Goal: Check status: Check status

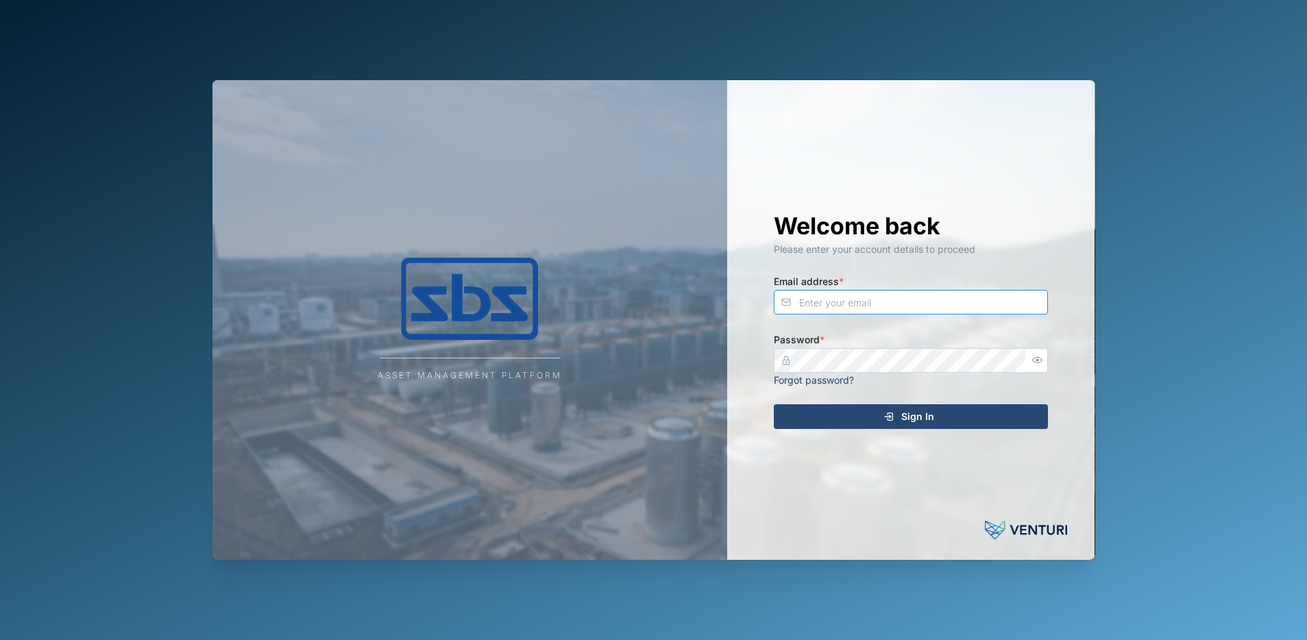
type input "[PERSON_NAME][EMAIL_ADDRESS][DOMAIN_NAME]"
click at [903, 415] on span "Sign In" at bounding box center [917, 416] width 33 height 23
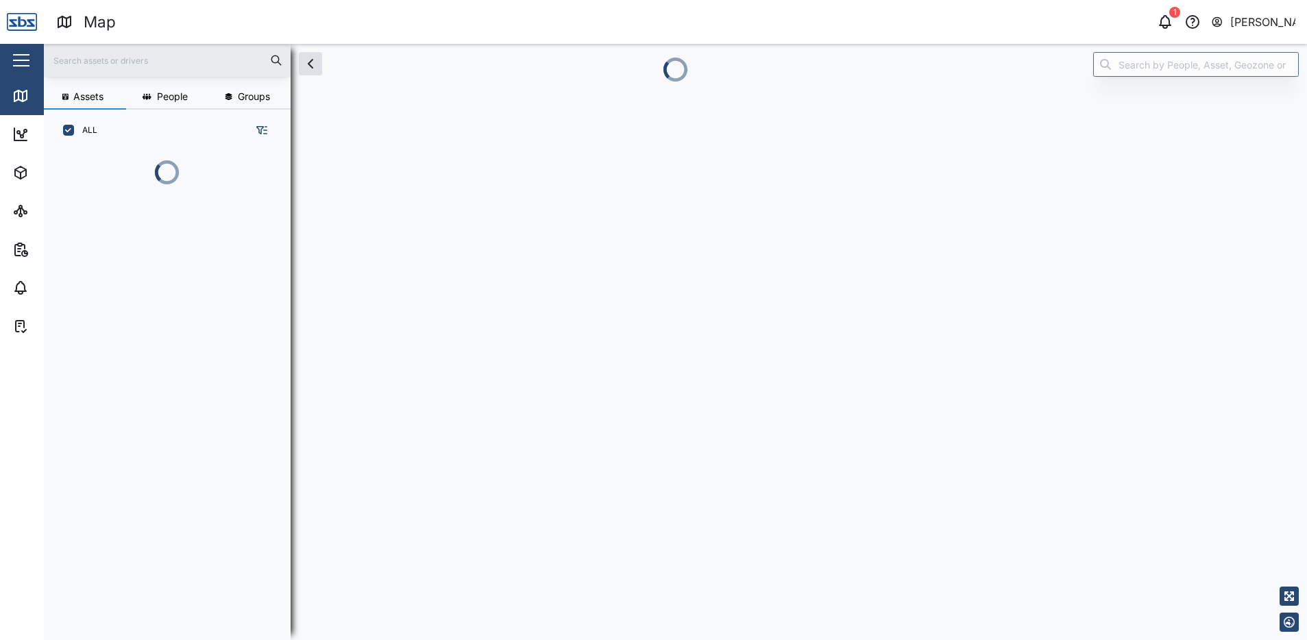
scroll to position [11, 11]
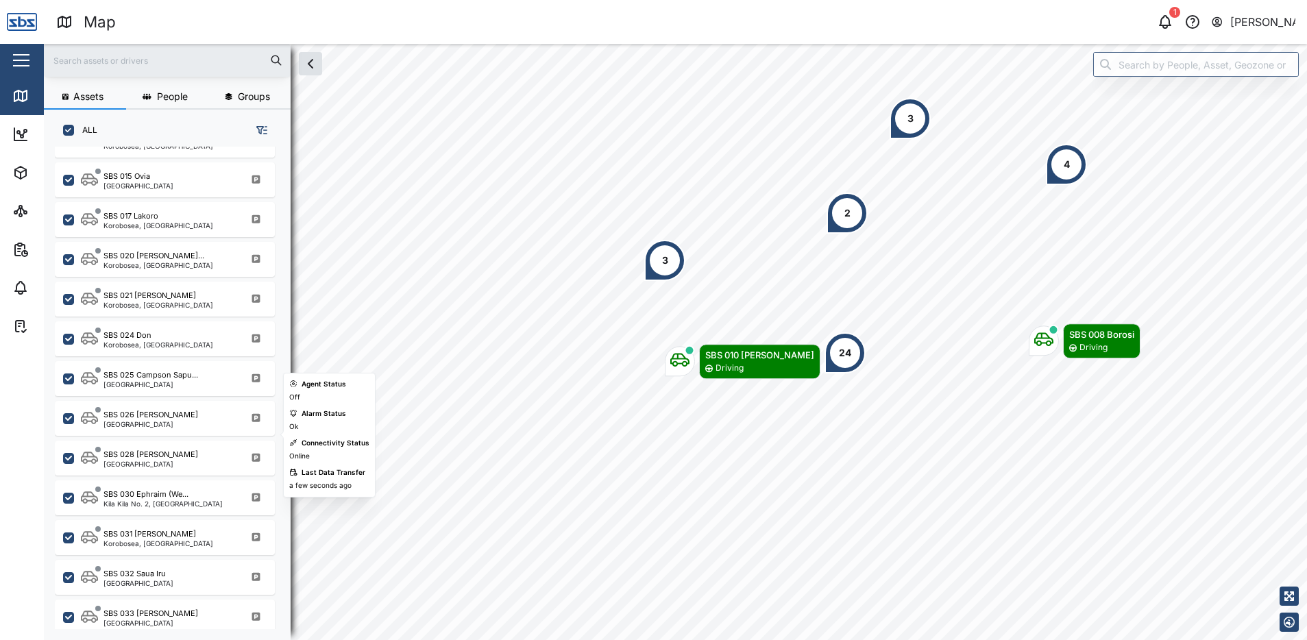
scroll to position [1165, 0]
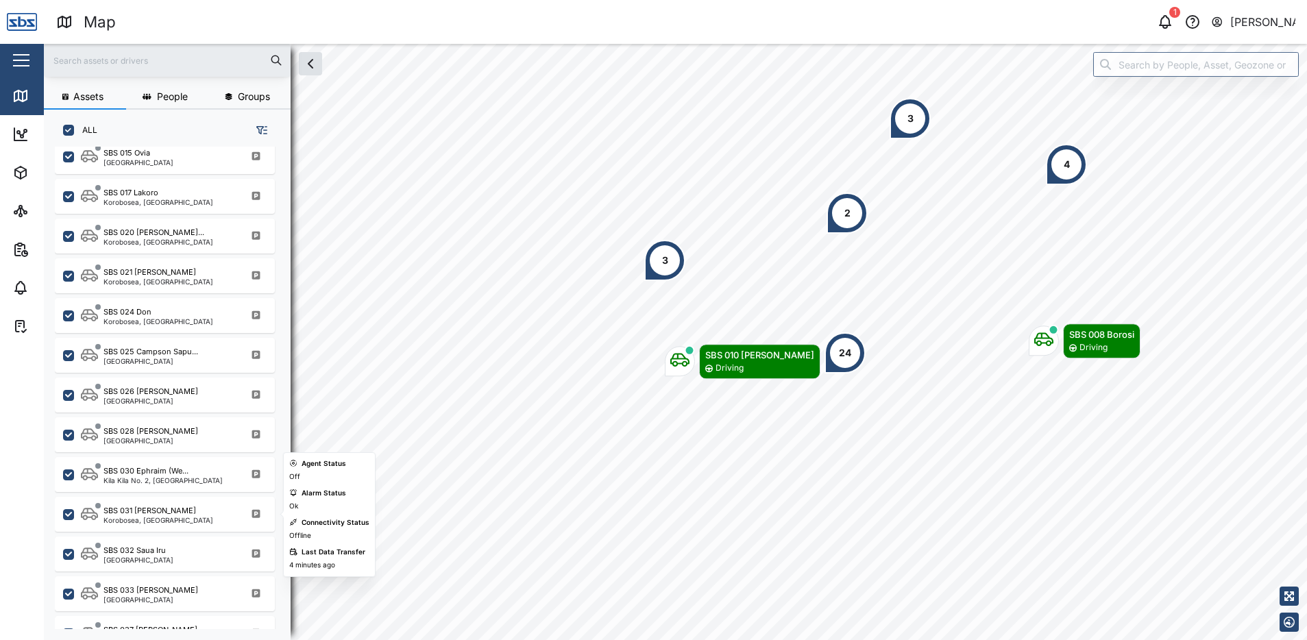
click at [186, 515] on div "SBS 031 Alfred Korobosea, Port Moresby" at bounding box center [174, 514] width 186 height 18
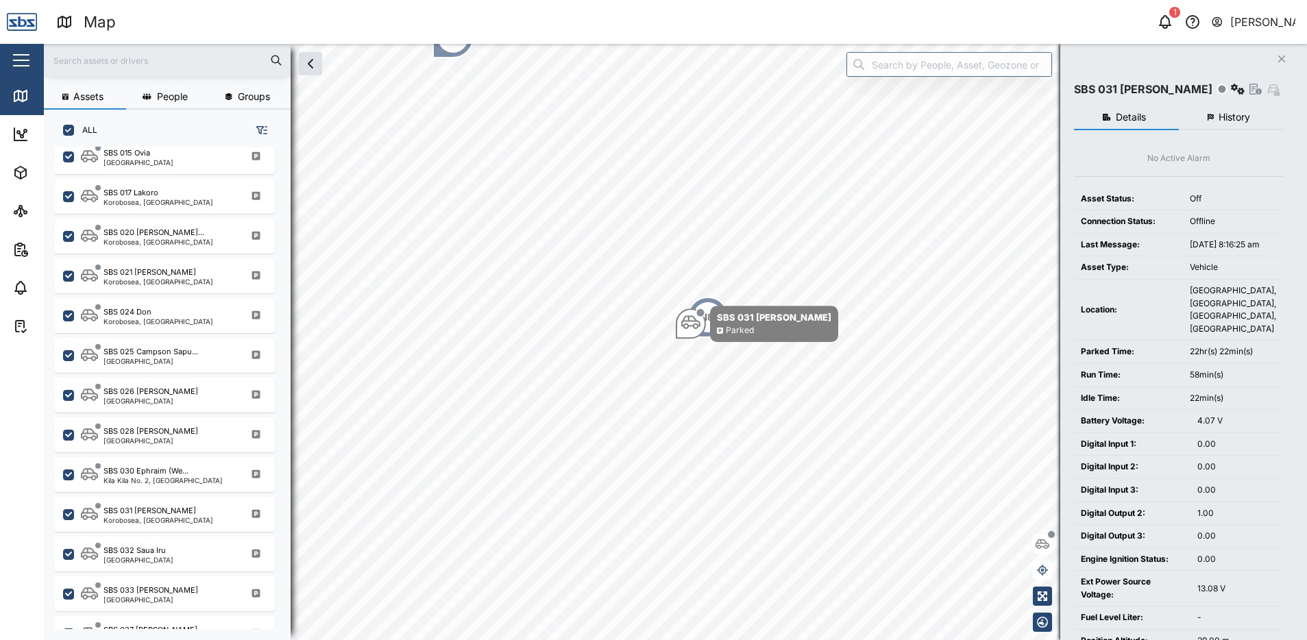
click at [1251, 117] on button "History" at bounding box center [1230, 118] width 105 height 25
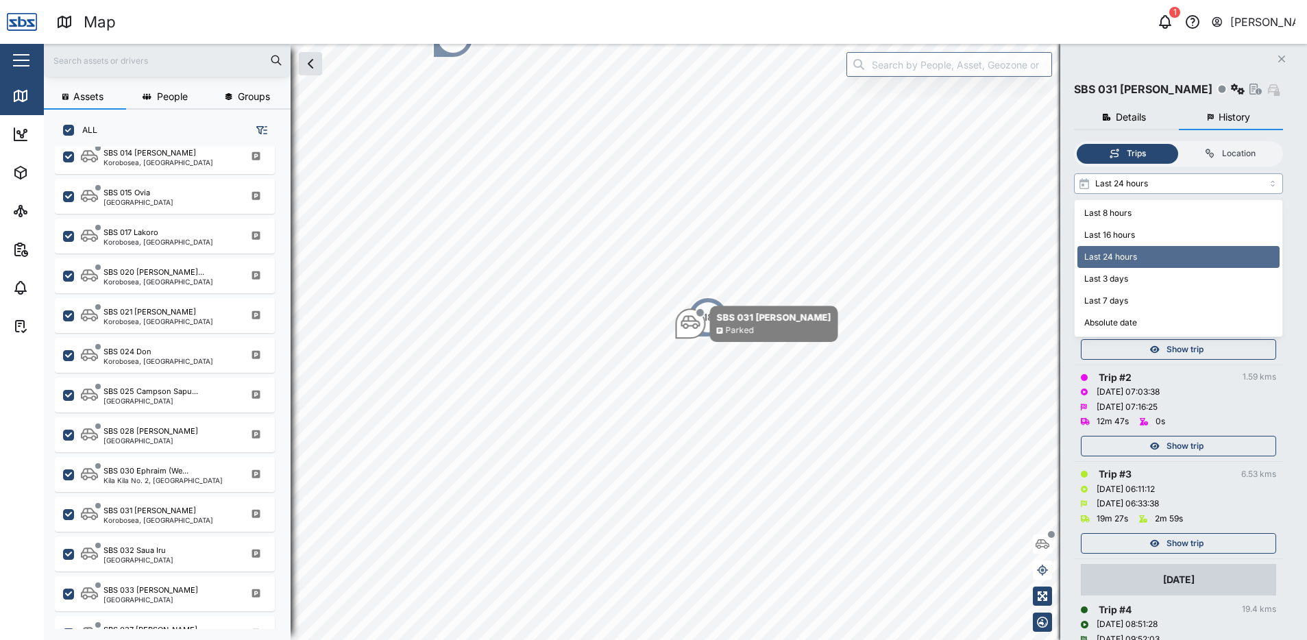
click at [1273, 187] on input "Last 24 hours" at bounding box center [1178, 183] width 209 height 21
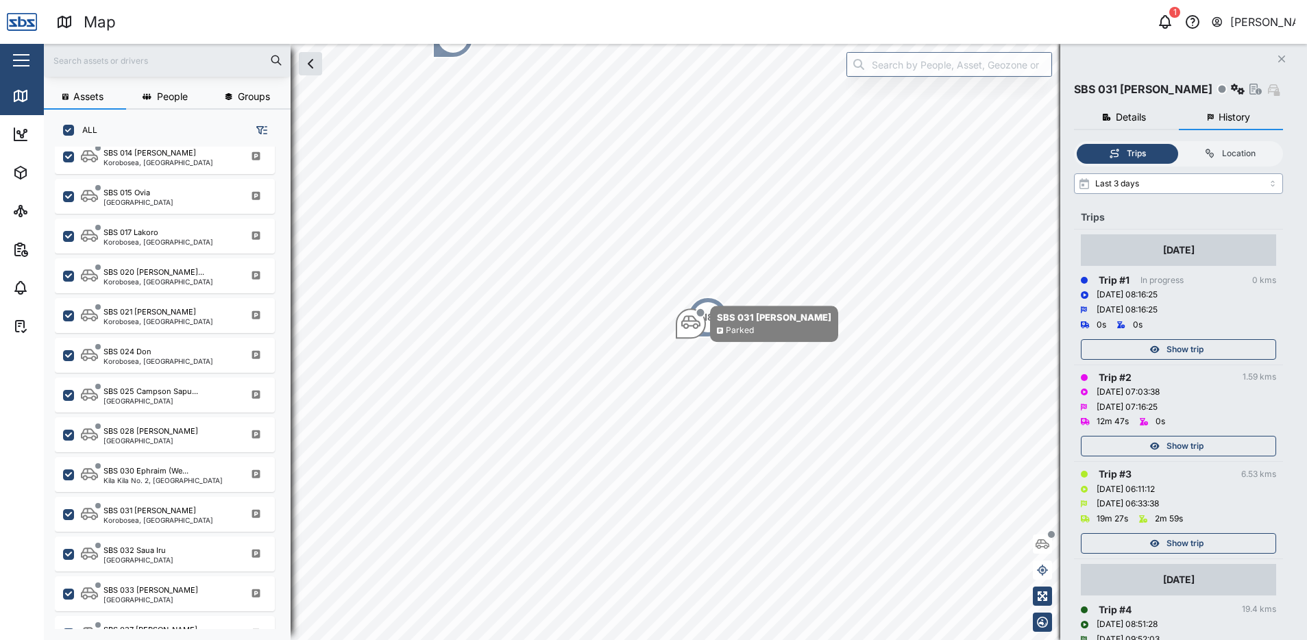
type input "Last 3 days"
click at [1172, 540] on span "Show trip" at bounding box center [1184, 543] width 37 height 19
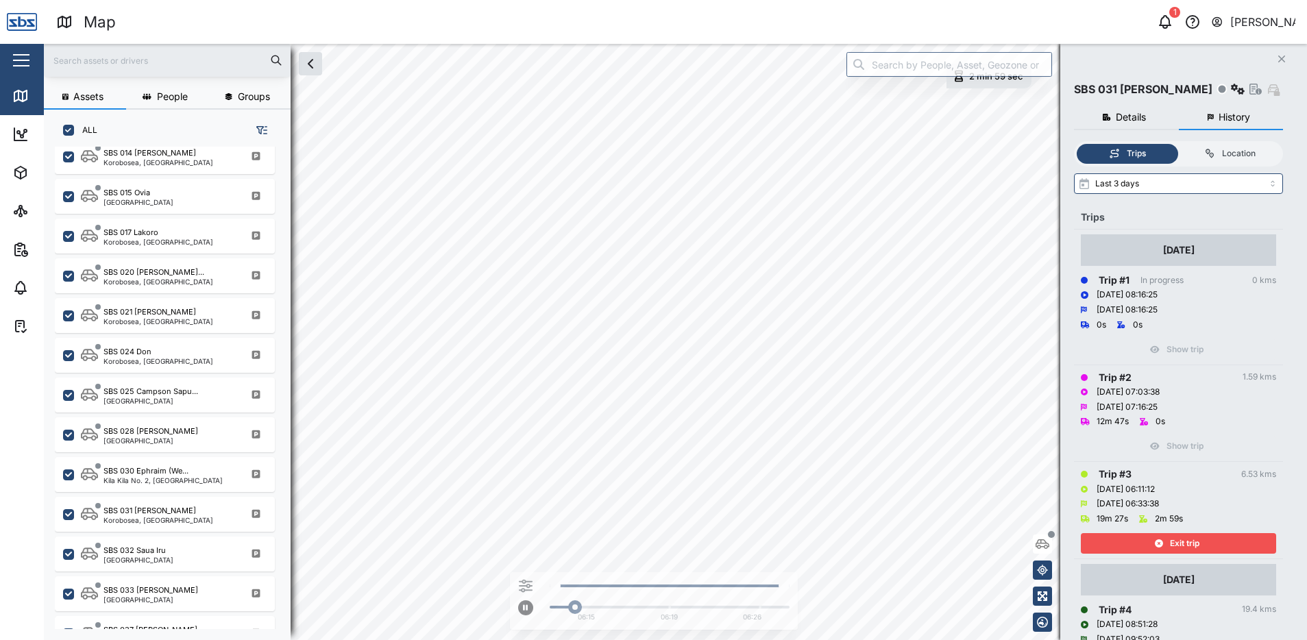
click at [1172, 539] on span "Exit trip" at bounding box center [1184, 543] width 29 height 19
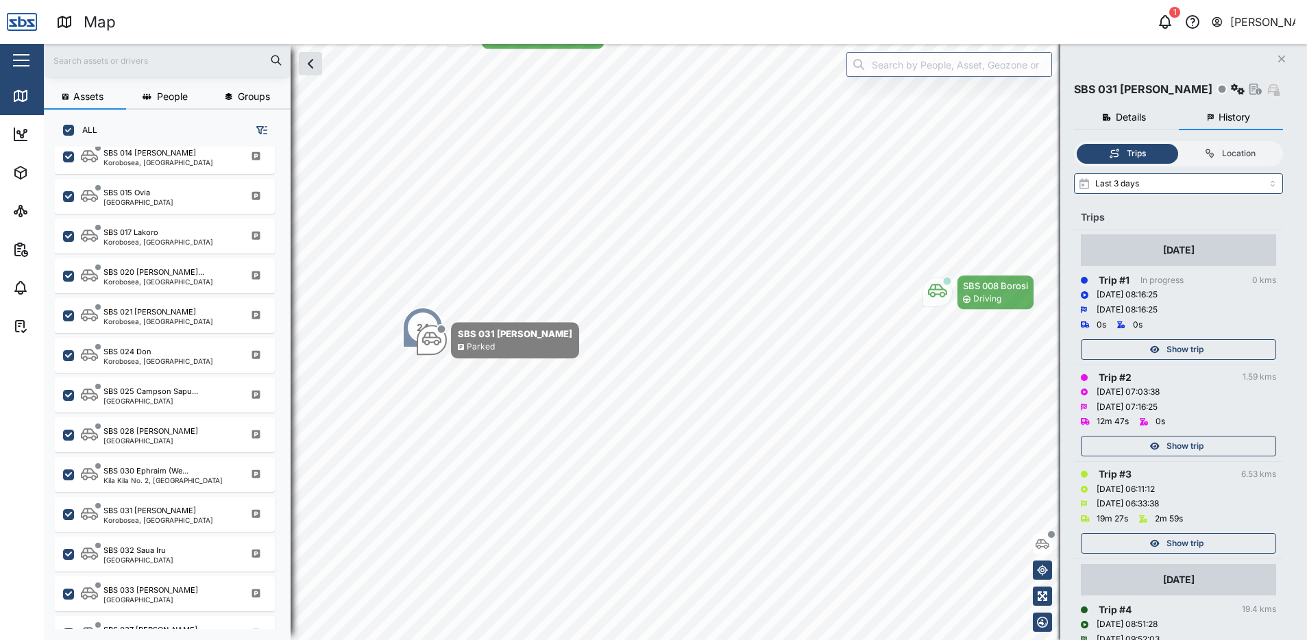
click at [1180, 447] on span "Show trip" at bounding box center [1184, 445] width 37 height 19
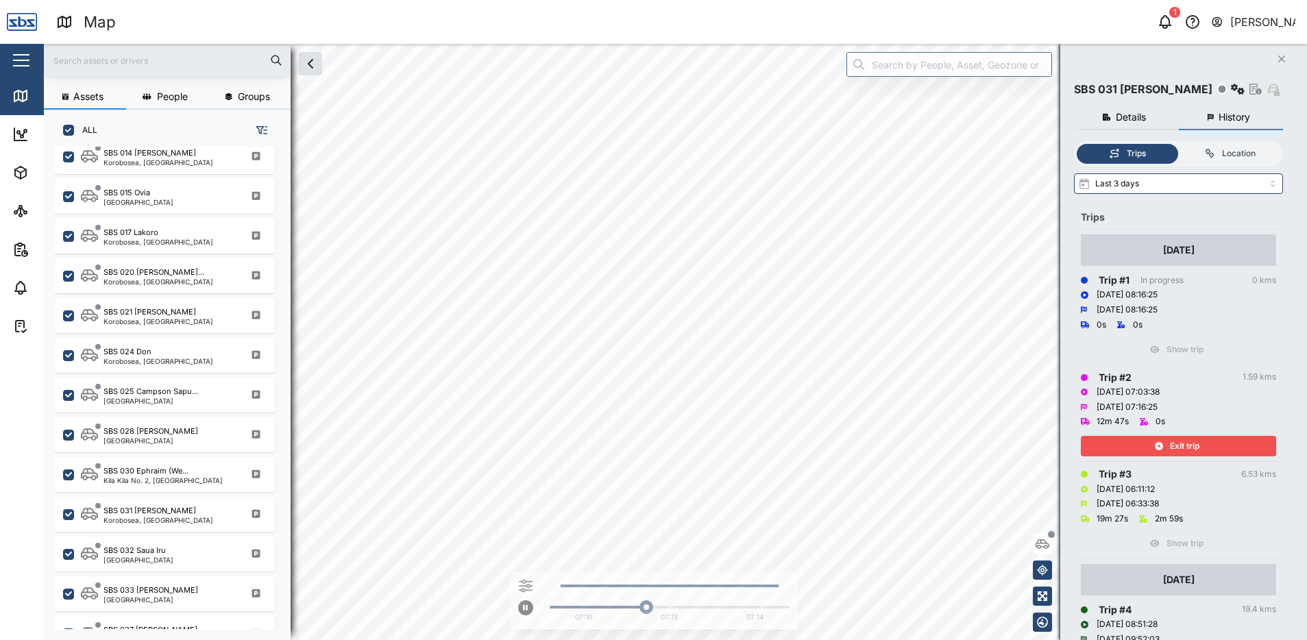
click at [1180, 447] on span "Exit trip" at bounding box center [1184, 445] width 29 height 19
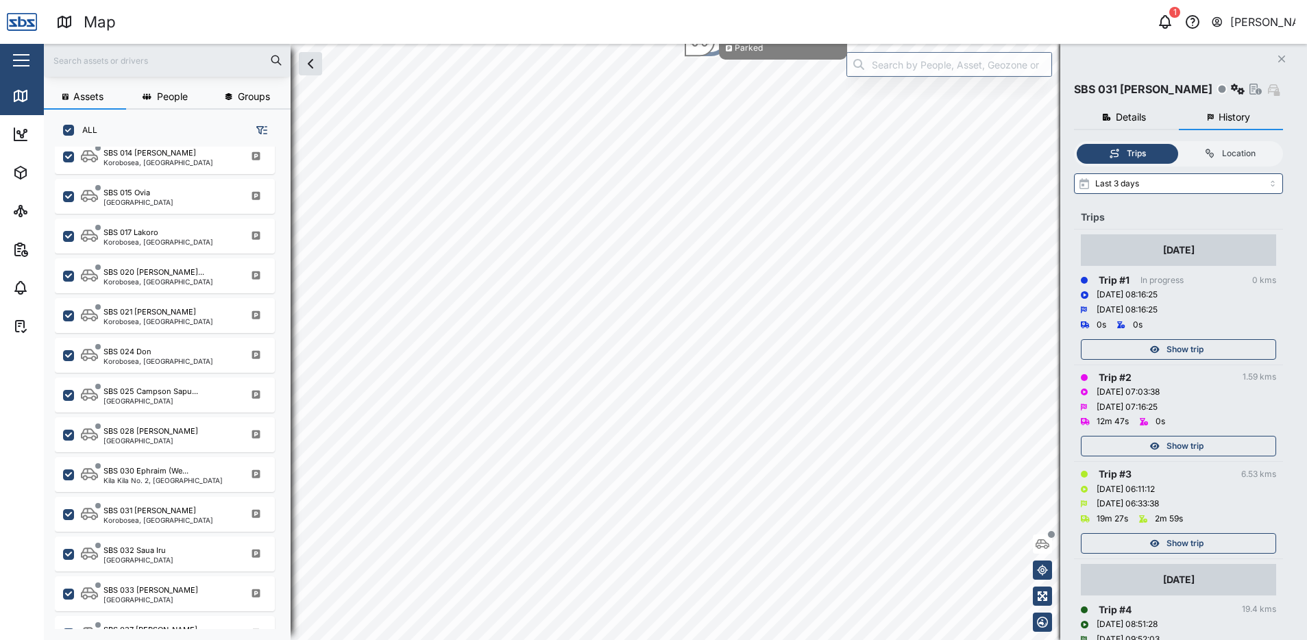
click at [1176, 350] on span "Show trip" at bounding box center [1184, 349] width 37 height 19
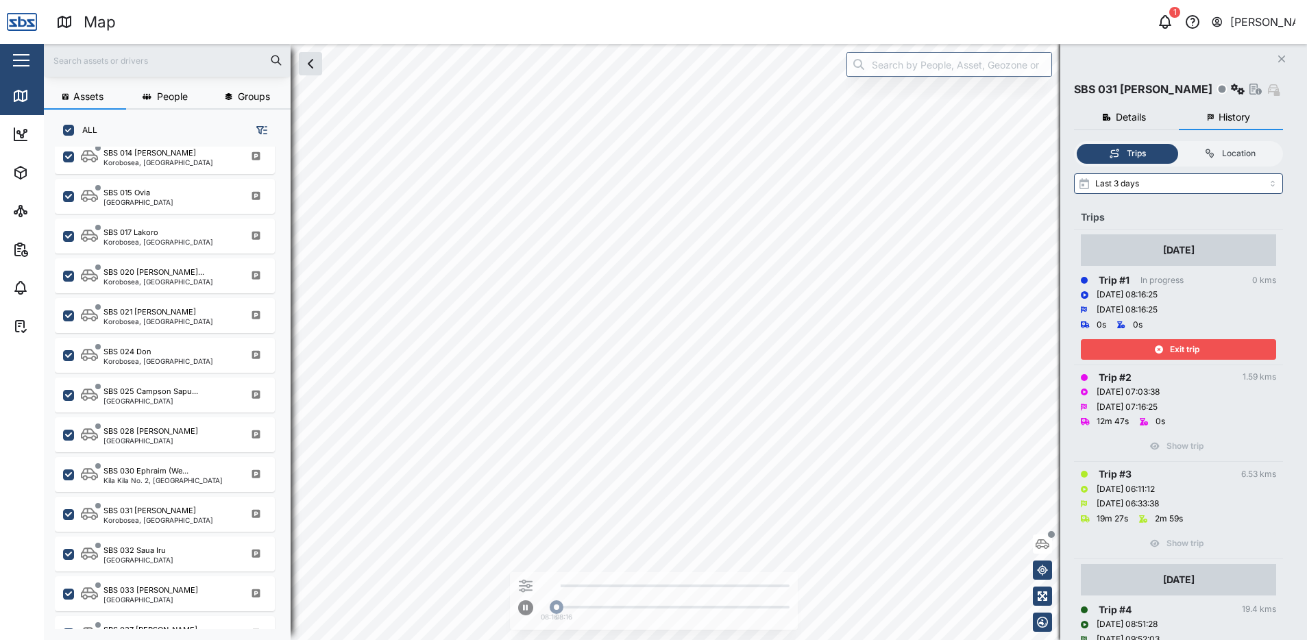
click at [1176, 350] on span "Exit trip" at bounding box center [1184, 349] width 29 height 19
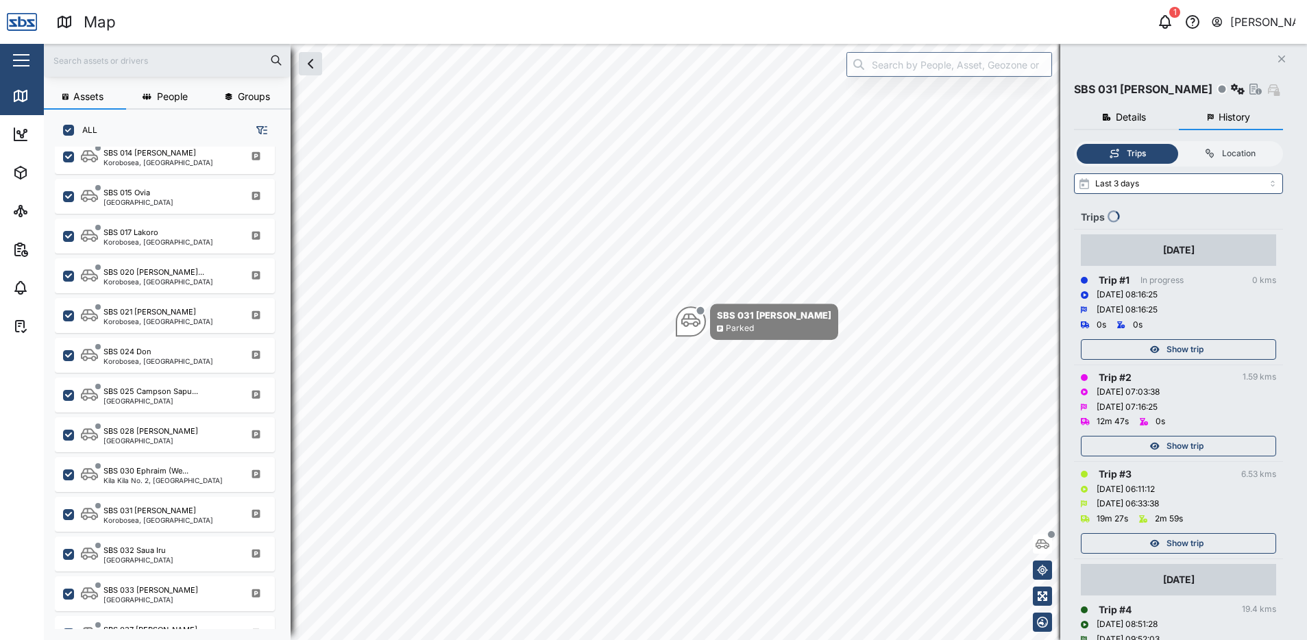
scroll to position [411, 0]
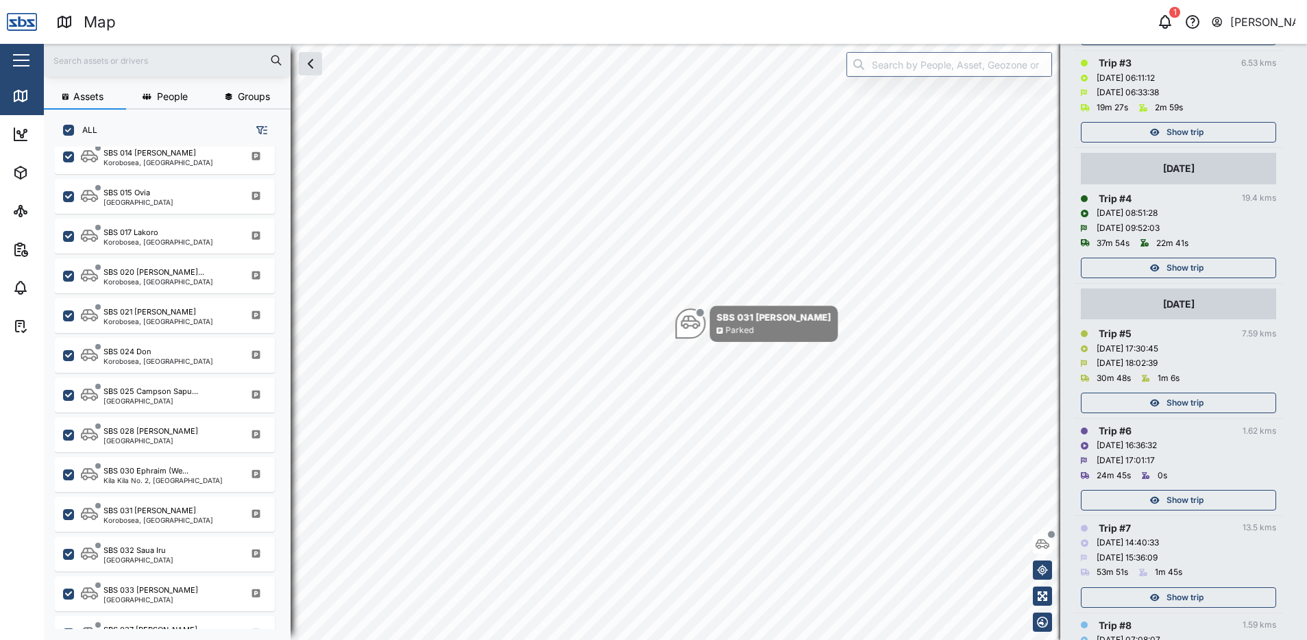
click at [1170, 395] on span "Show trip" at bounding box center [1184, 402] width 37 height 19
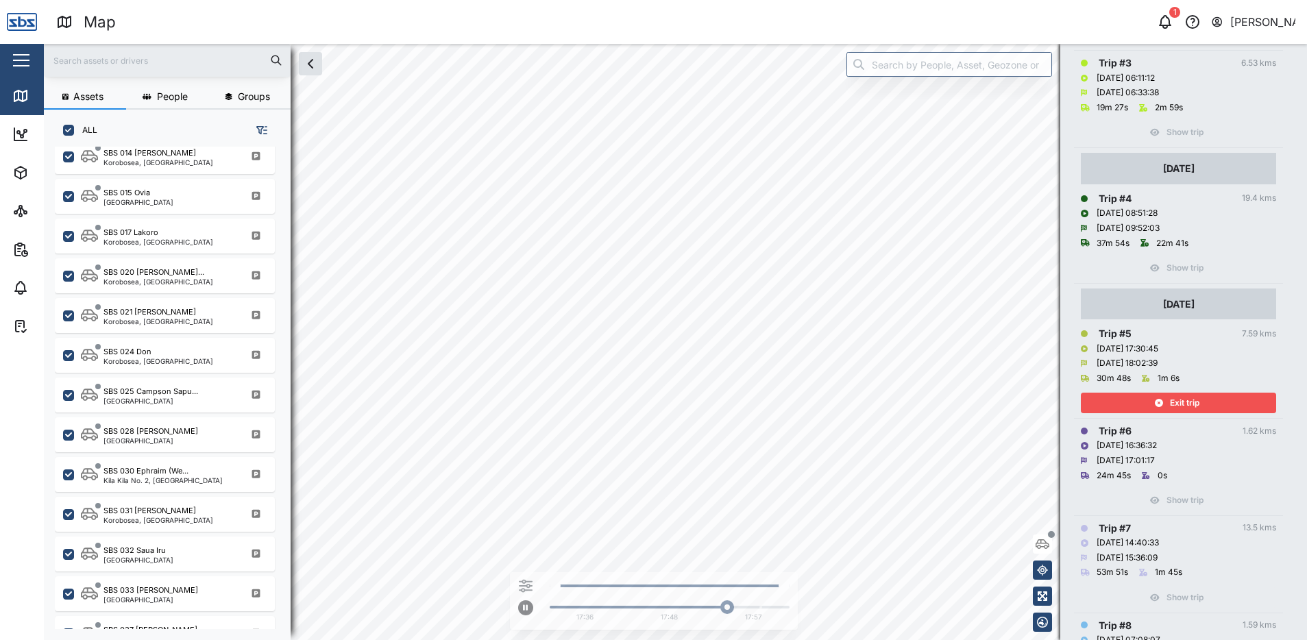
click at [1188, 397] on span "Exit trip" at bounding box center [1184, 402] width 29 height 19
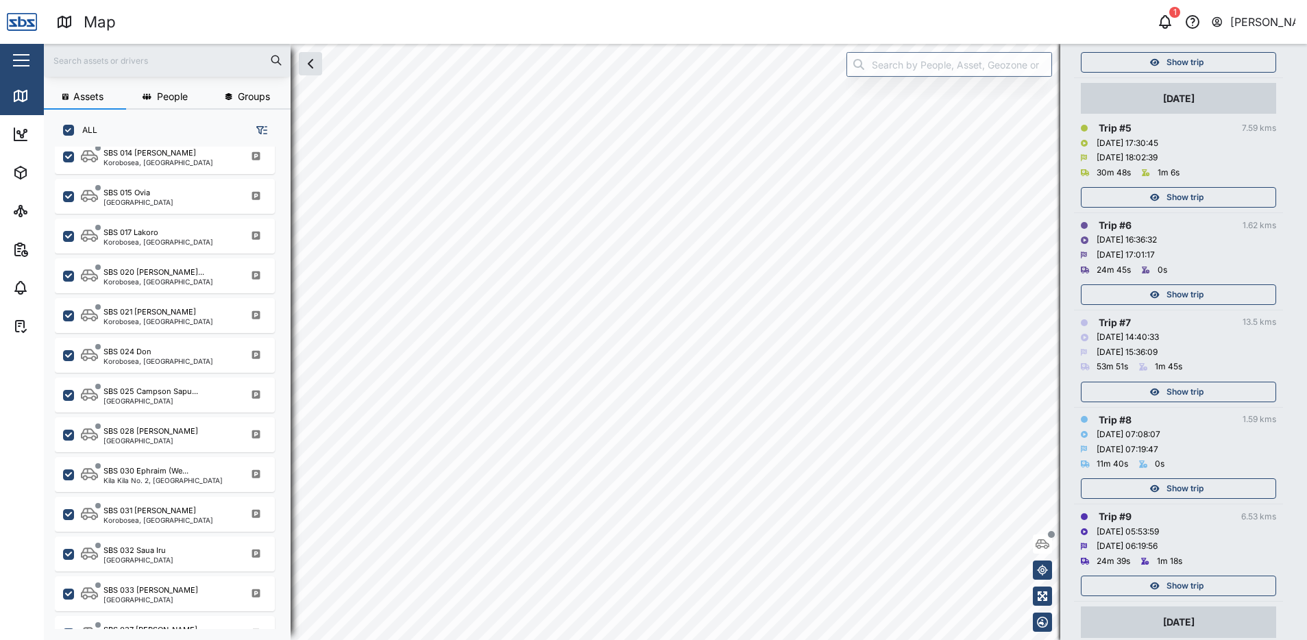
scroll to position [685, 0]
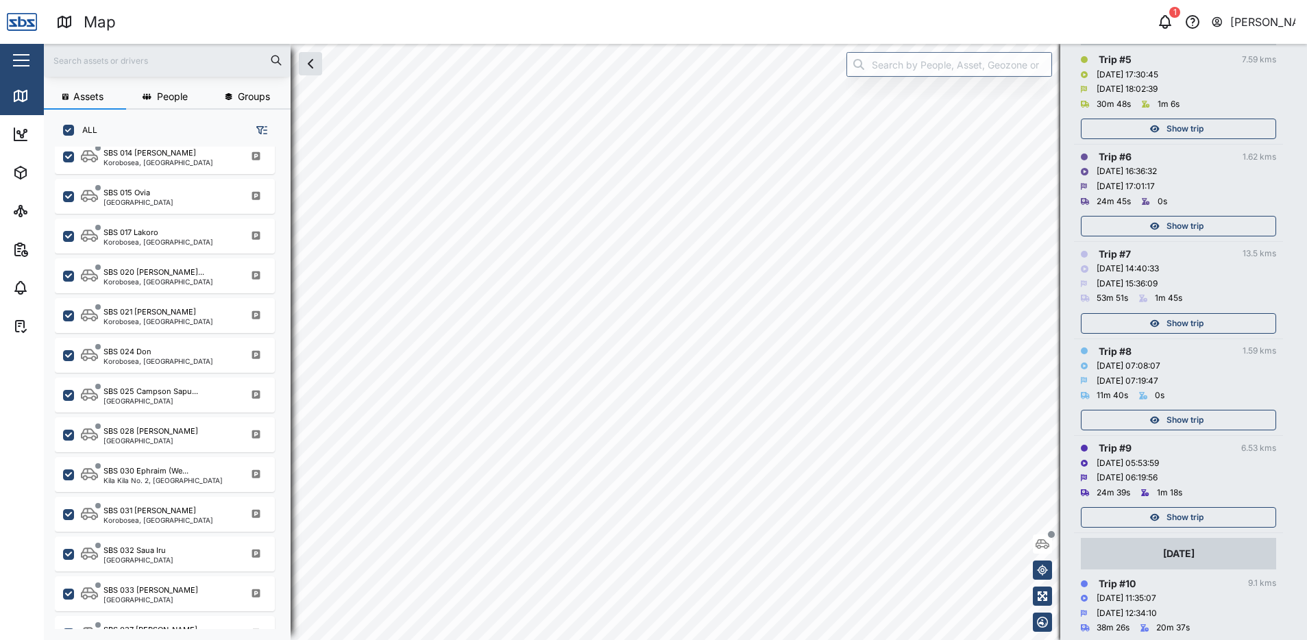
click at [1204, 512] on div "Show trip" at bounding box center [1176, 517] width 178 height 19
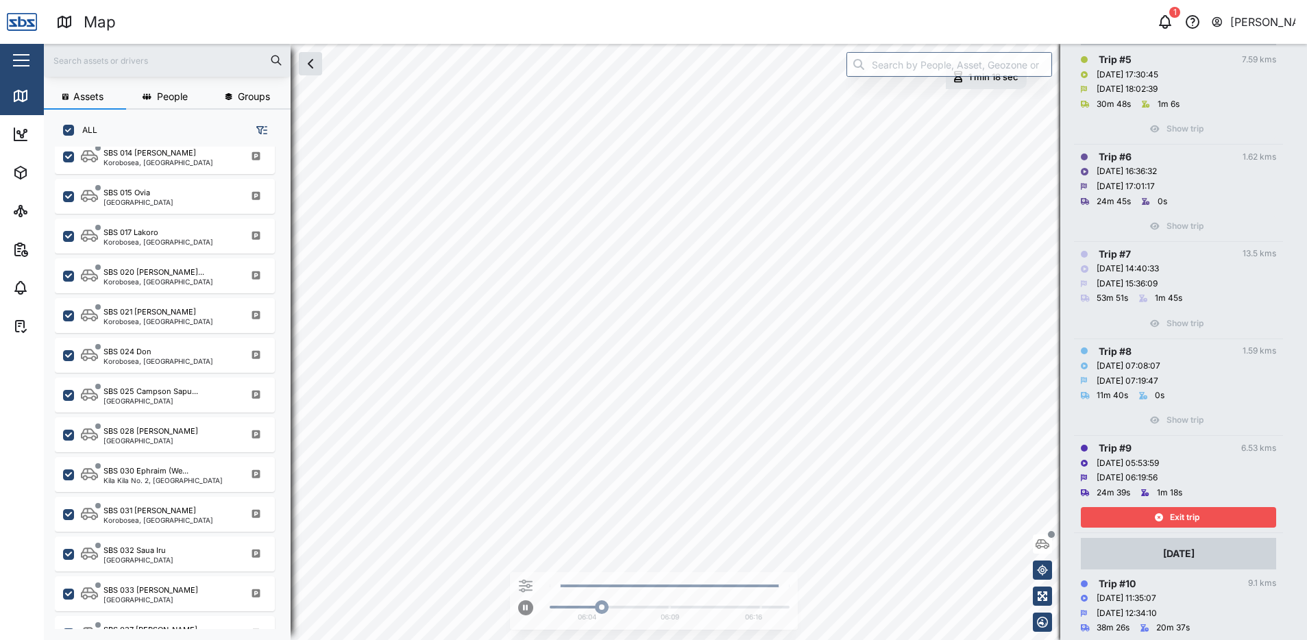
click at [1200, 510] on div "Exit trip" at bounding box center [1176, 517] width 178 height 19
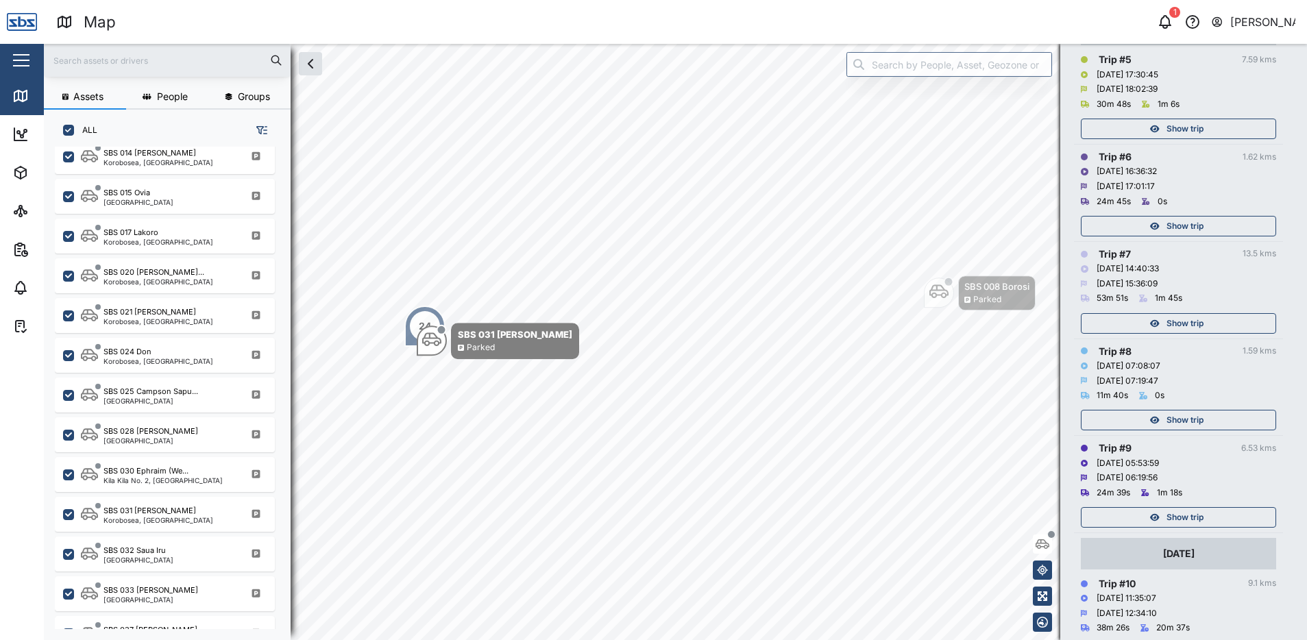
click at [1184, 417] on span "Show trip" at bounding box center [1184, 419] width 37 height 19
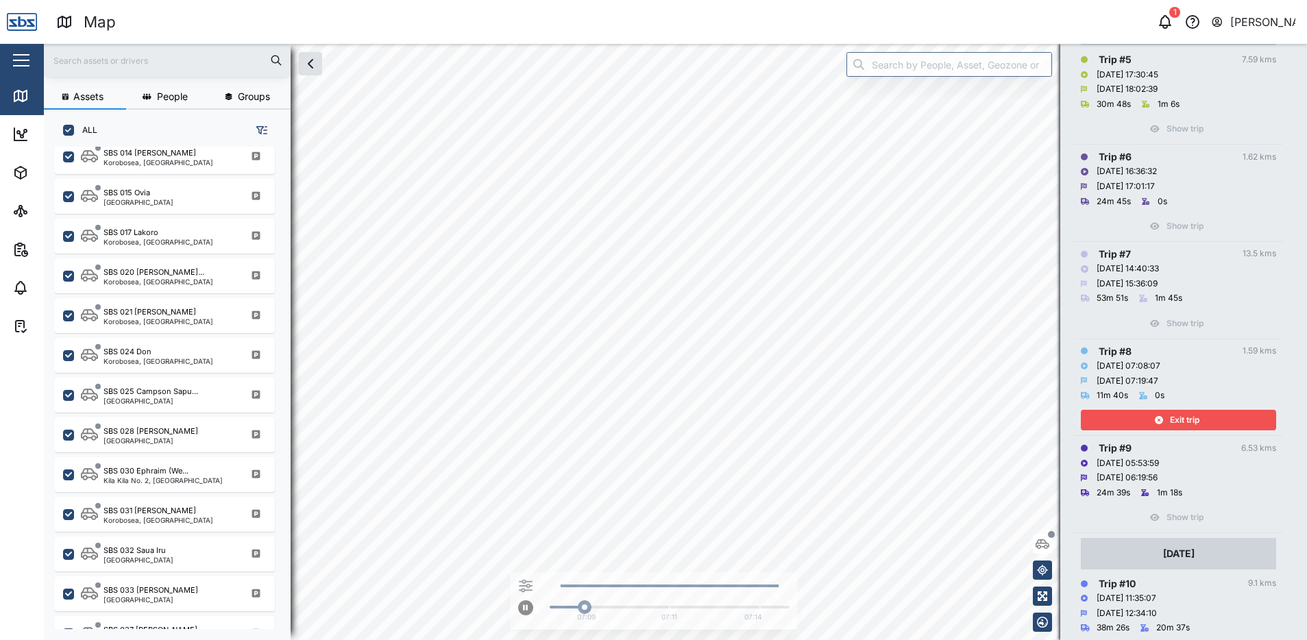
click at [1184, 419] on span "Exit trip" at bounding box center [1184, 419] width 29 height 19
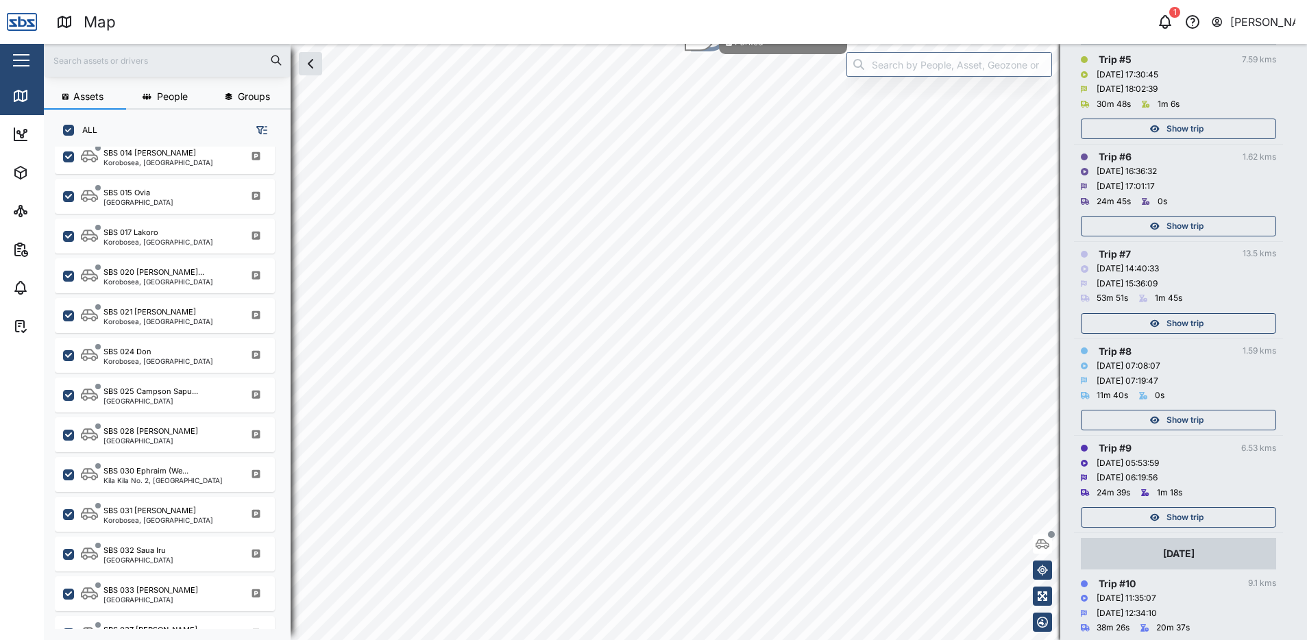
click at [1178, 325] on span "Show trip" at bounding box center [1184, 323] width 37 height 19
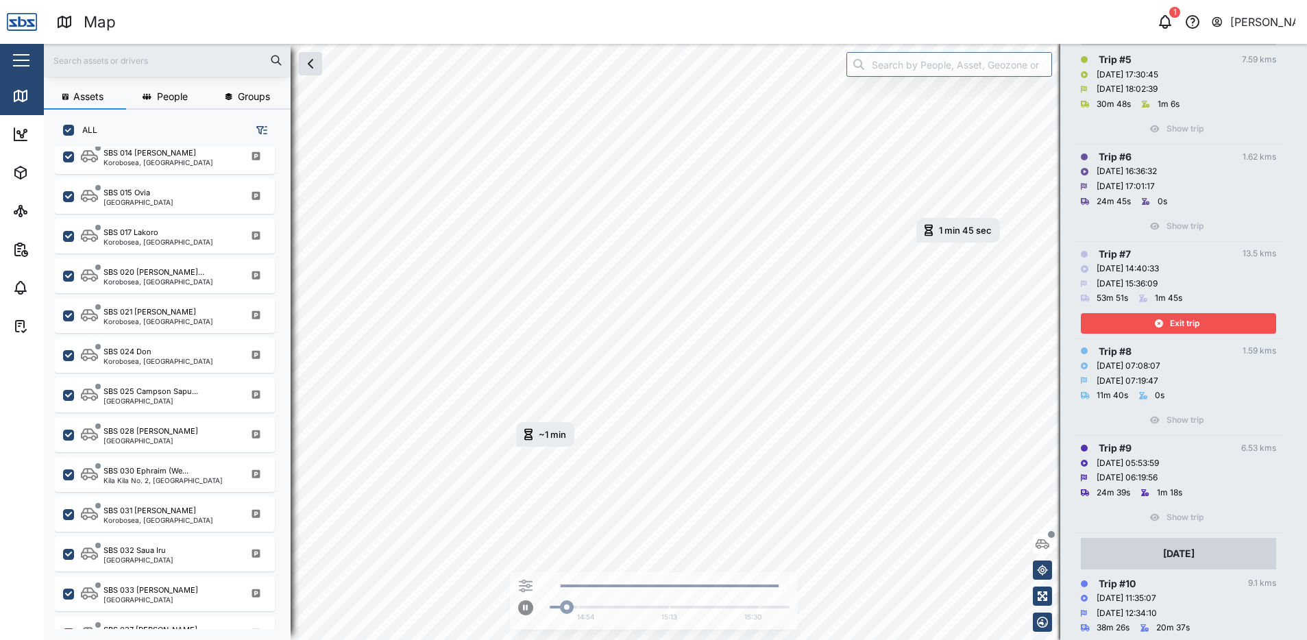
click at [1178, 325] on span "Exit trip" at bounding box center [1184, 323] width 29 height 19
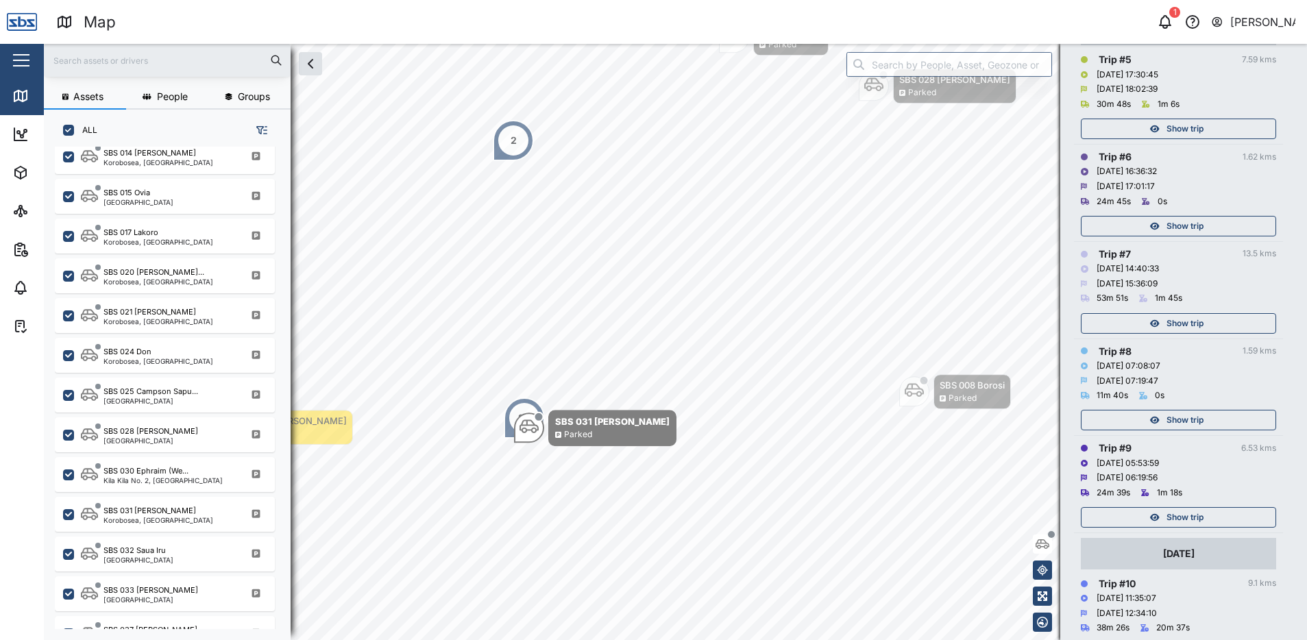
click at [1173, 225] on span "Show trip" at bounding box center [1184, 226] width 37 height 19
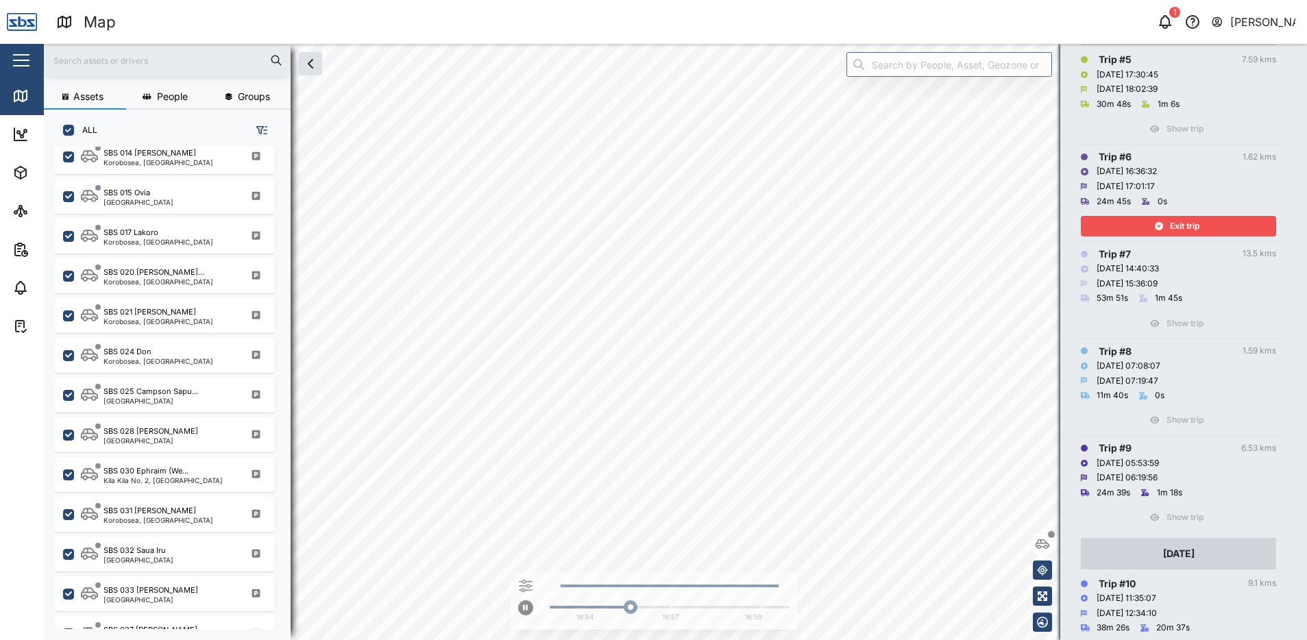
click at [1173, 225] on span "Exit trip" at bounding box center [1184, 226] width 29 height 19
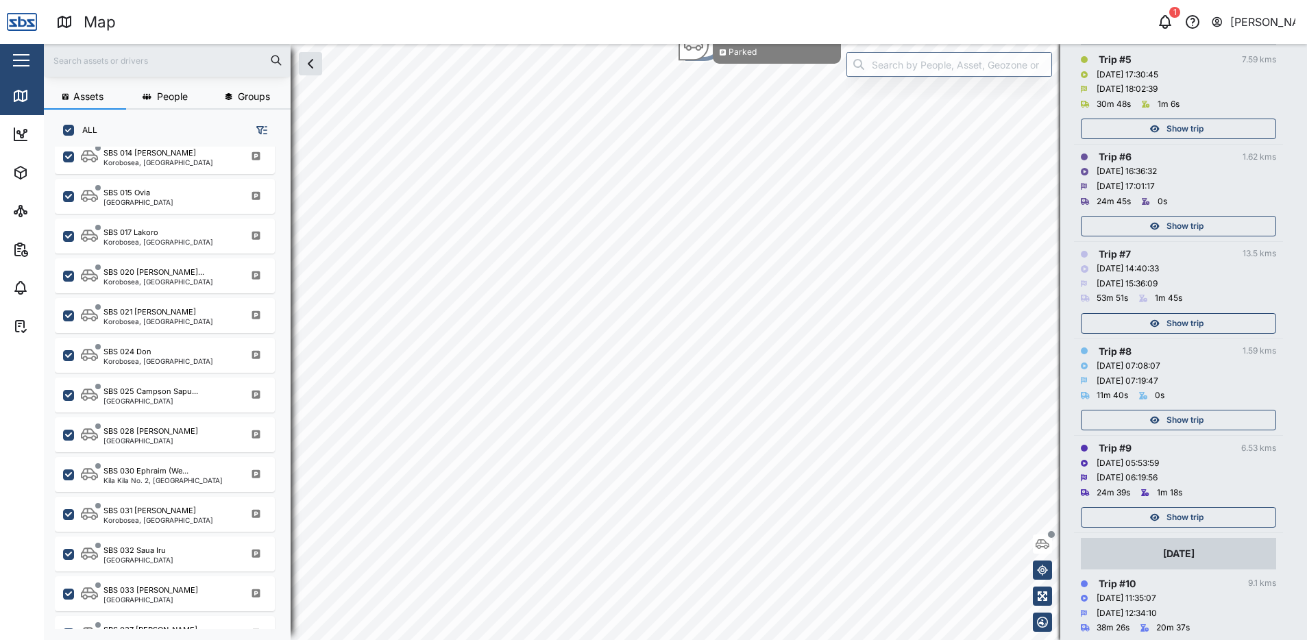
click at [1174, 127] on span "Show trip" at bounding box center [1184, 128] width 37 height 19
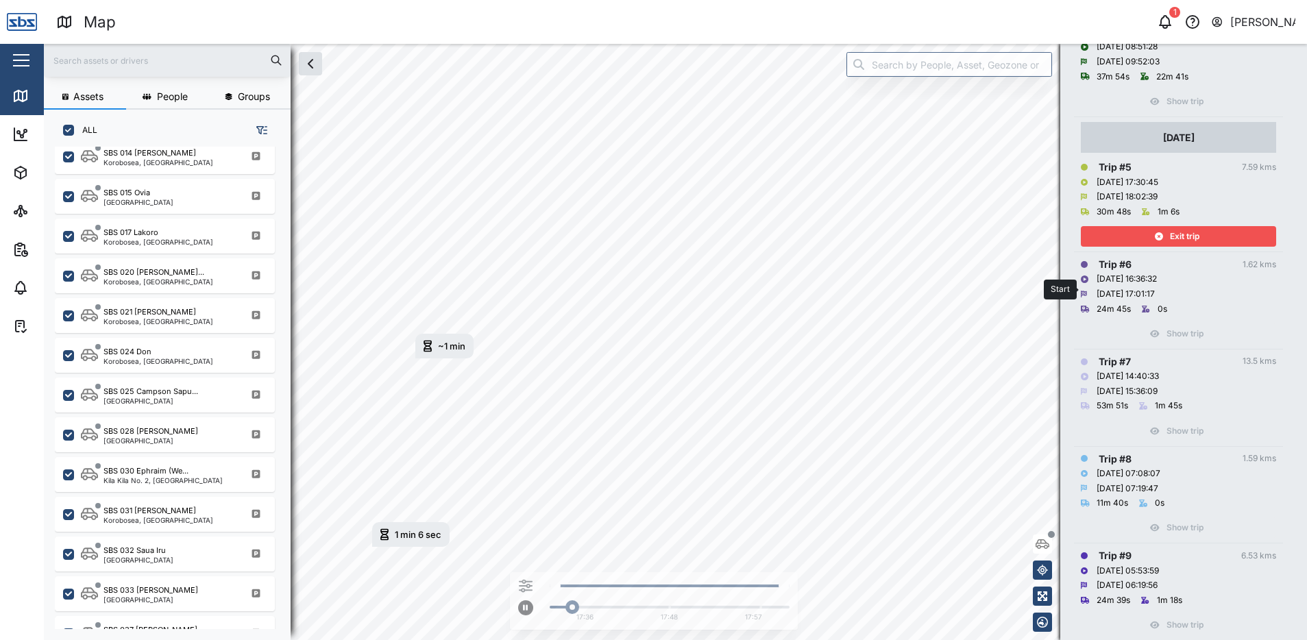
scroll to position [548, 0]
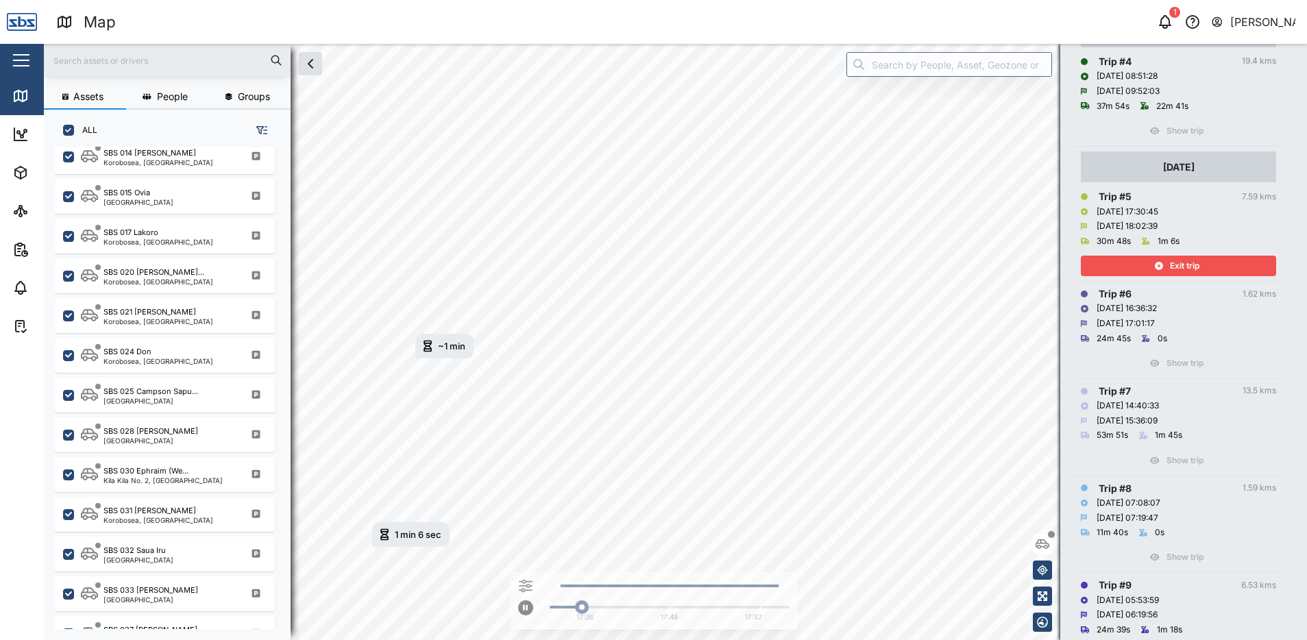
click at [1196, 263] on span "Exit trip" at bounding box center [1184, 265] width 29 height 19
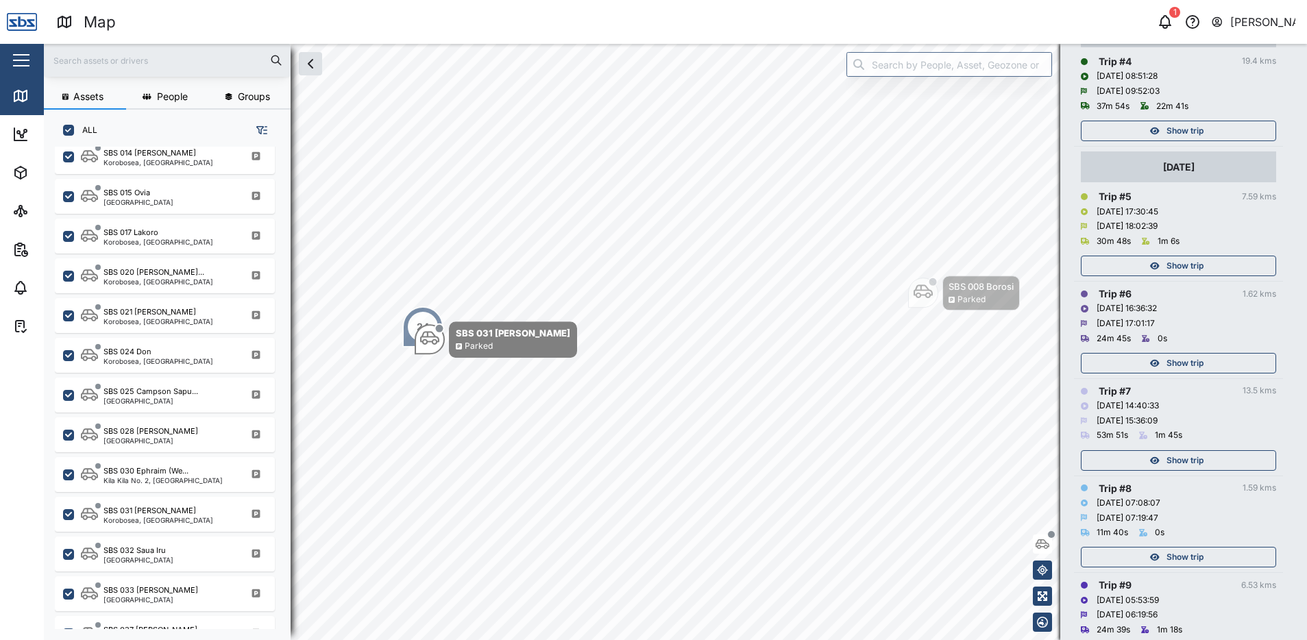
click at [1180, 132] on span "Show trip" at bounding box center [1184, 130] width 37 height 19
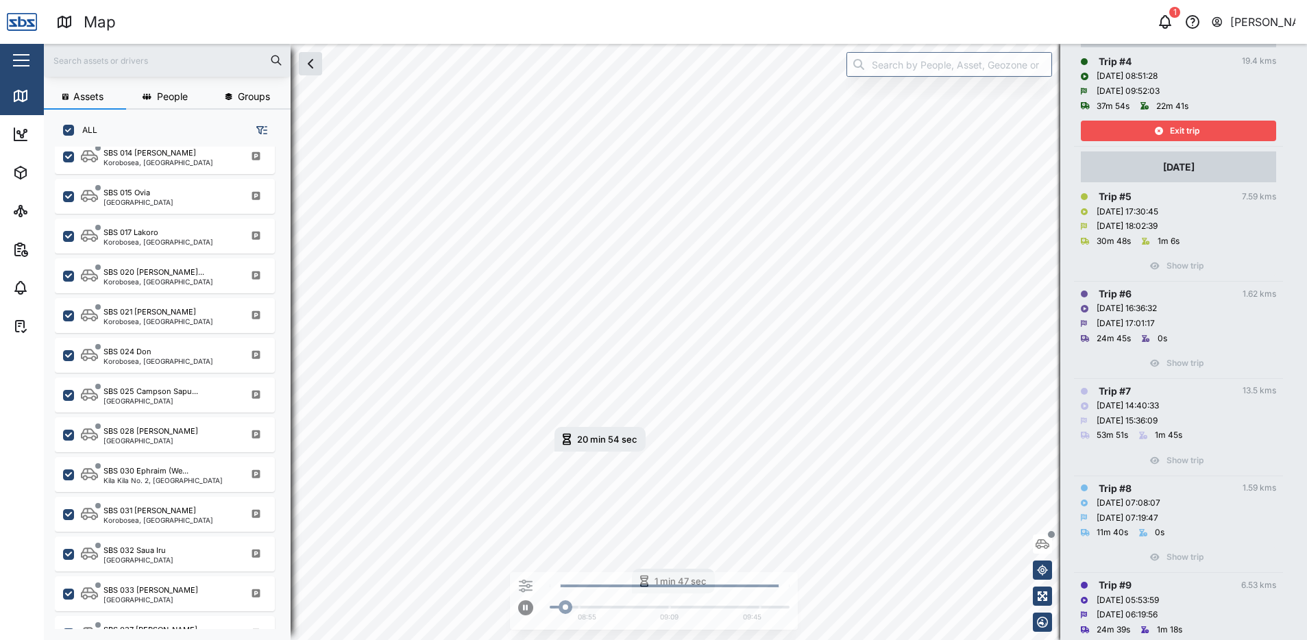
click at [1180, 132] on span "Exit trip" at bounding box center [1184, 130] width 29 height 19
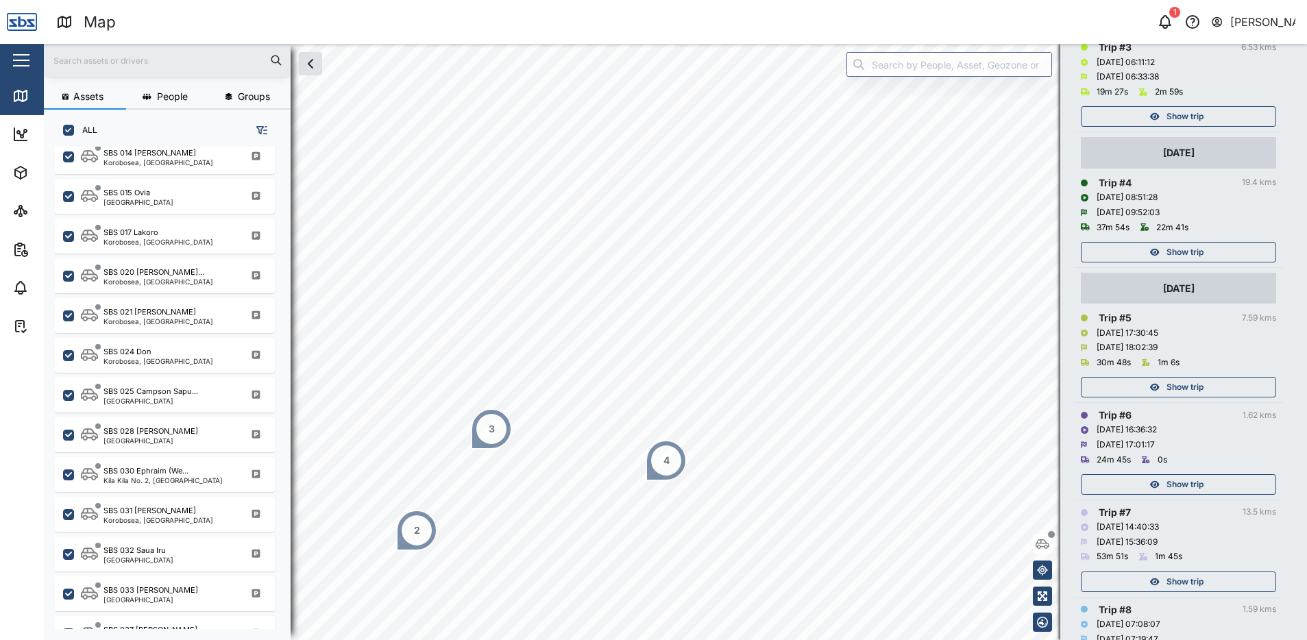
scroll to position [411, 0]
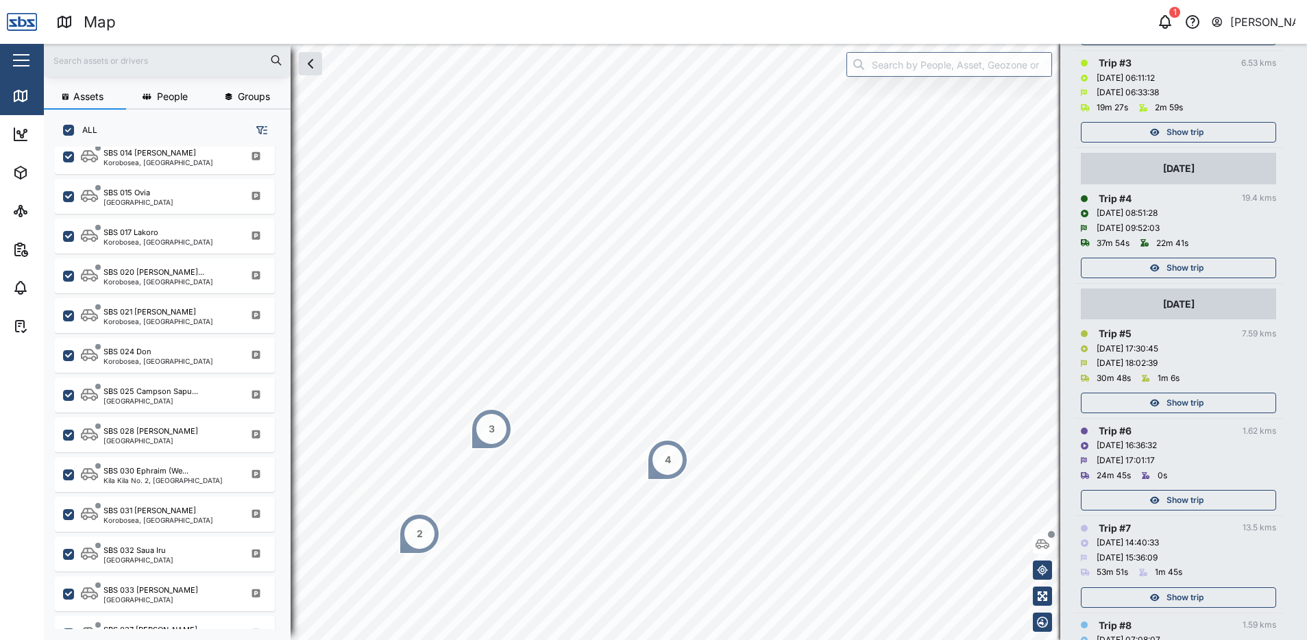
click at [1196, 262] on span "Show trip" at bounding box center [1184, 267] width 37 height 19
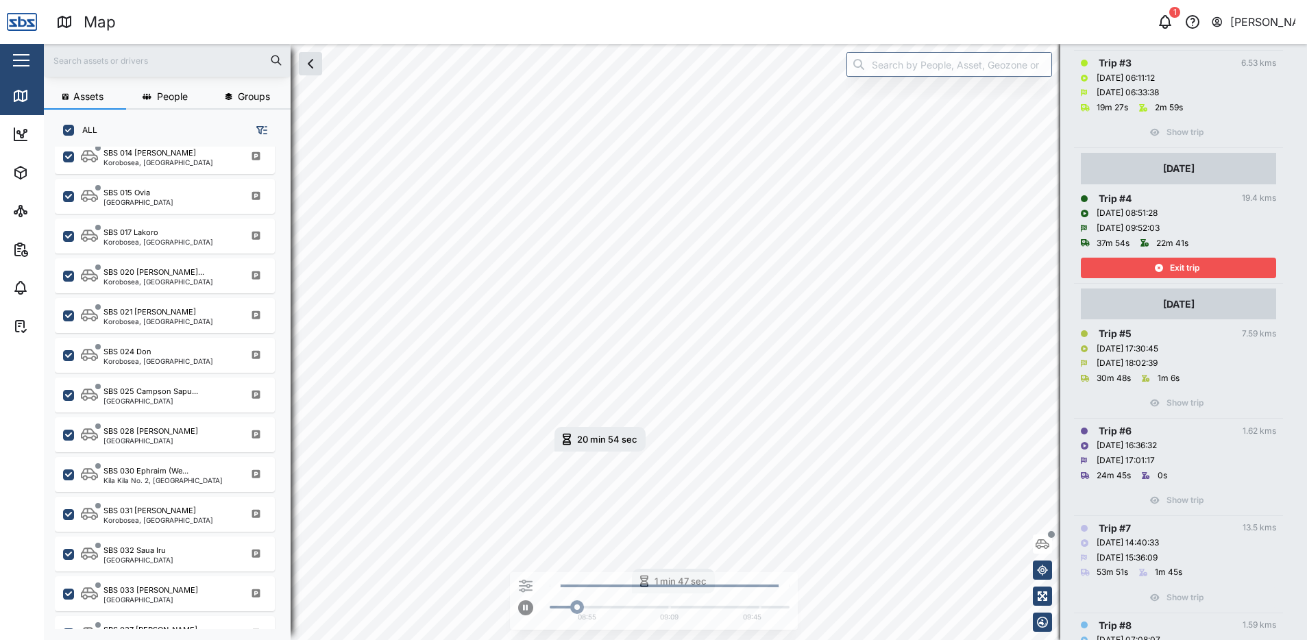
click at [1196, 262] on span "Exit trip" at bounding box center [1184, 267] width 29 height 19
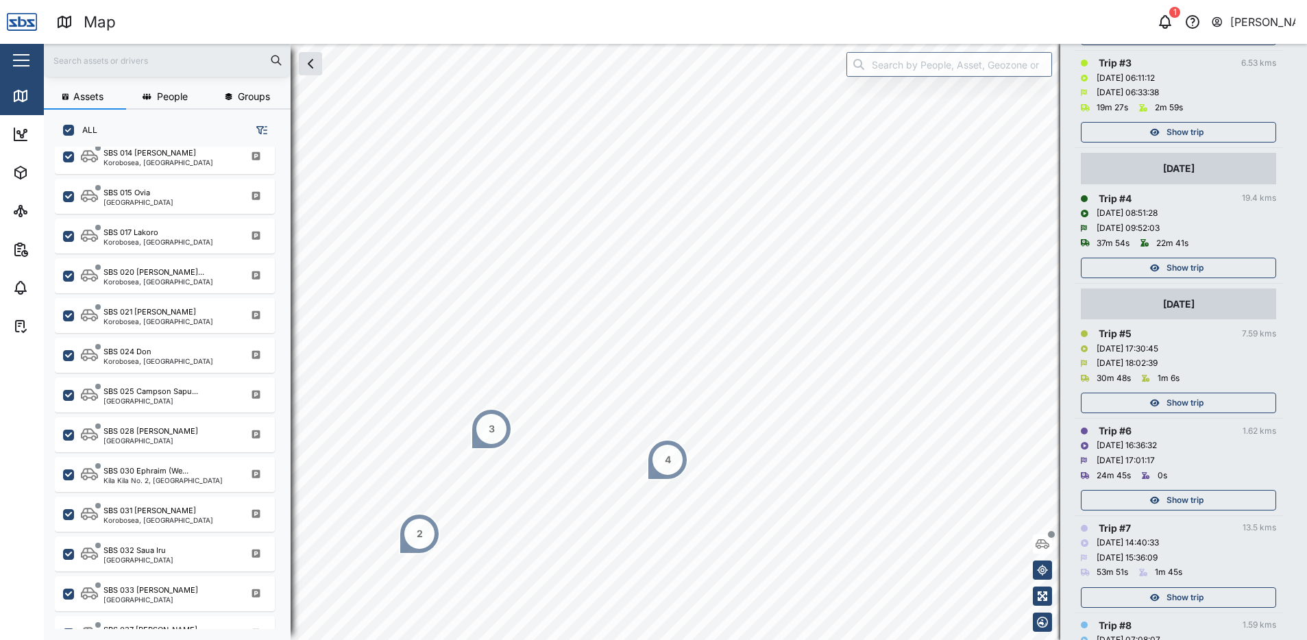
click at [1174, 134] on span "Show trip" at bounding box center [1184, 132] width 37 height 19
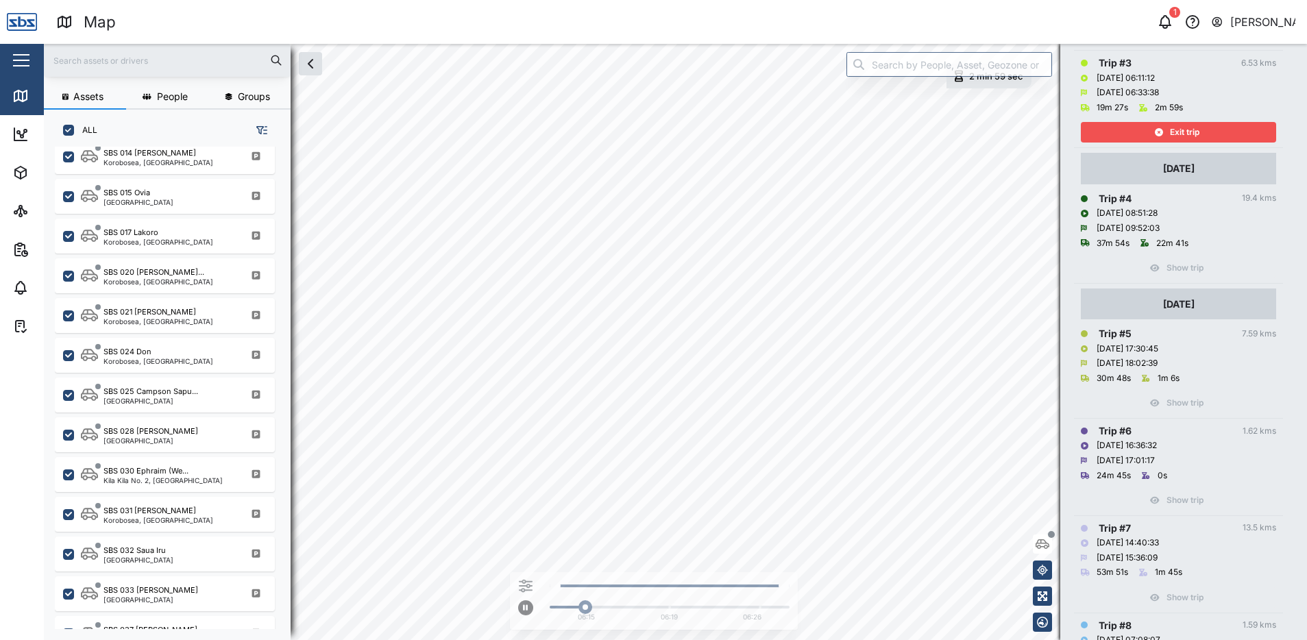
click at [1174, 134] on span "Exit trip" at bounding box center [1184, 132] width 29 height 19
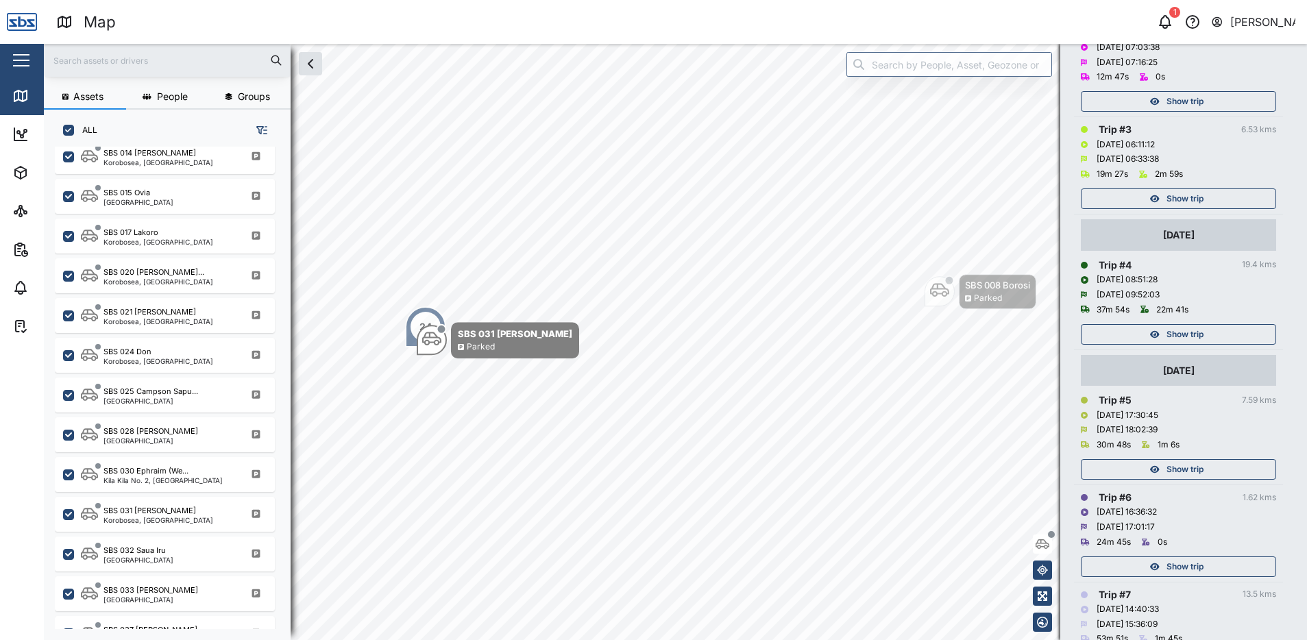
scroll to position [274, 0]
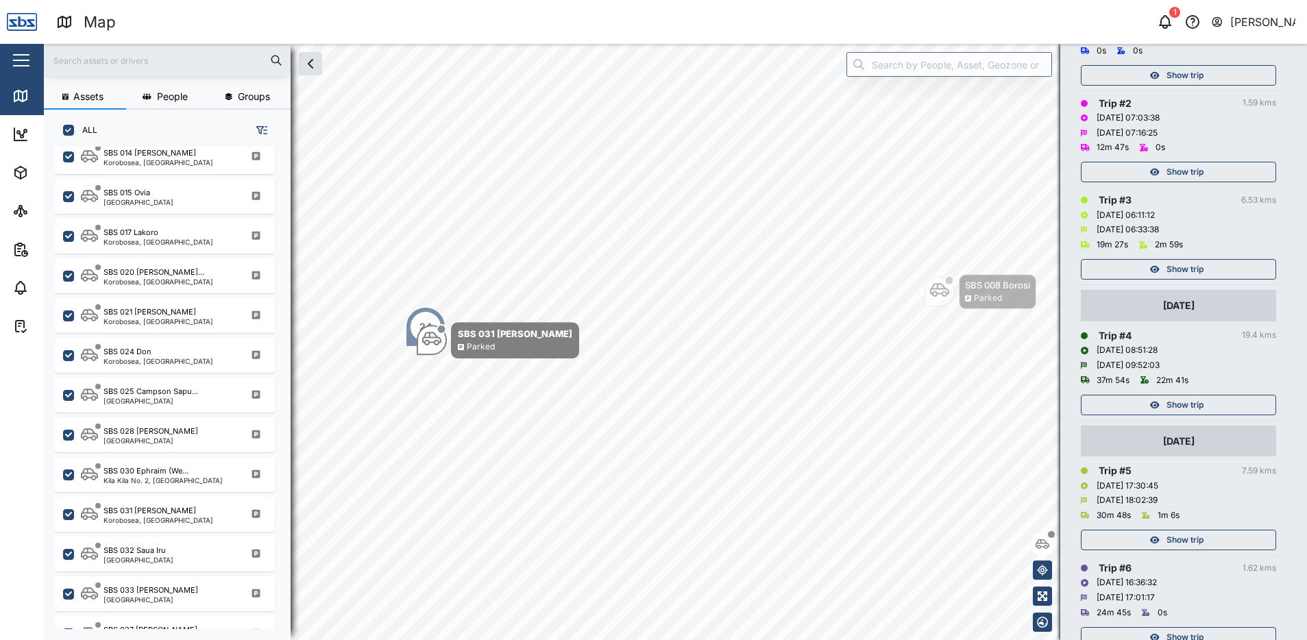
click at [1173, 168] on span "Show trip" at bounding box center [1184, 171] width 37 height 19
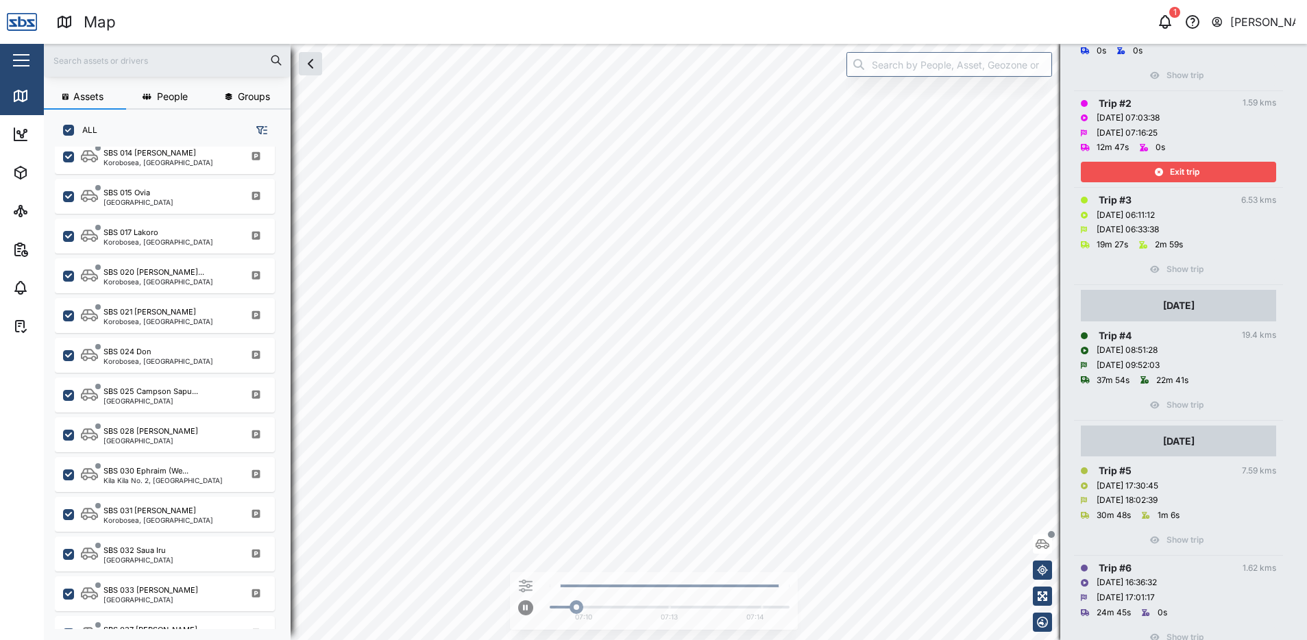
click at [1173, 168] on span "Exit trip" at bounding box center [1184, 171] width 29 height 19
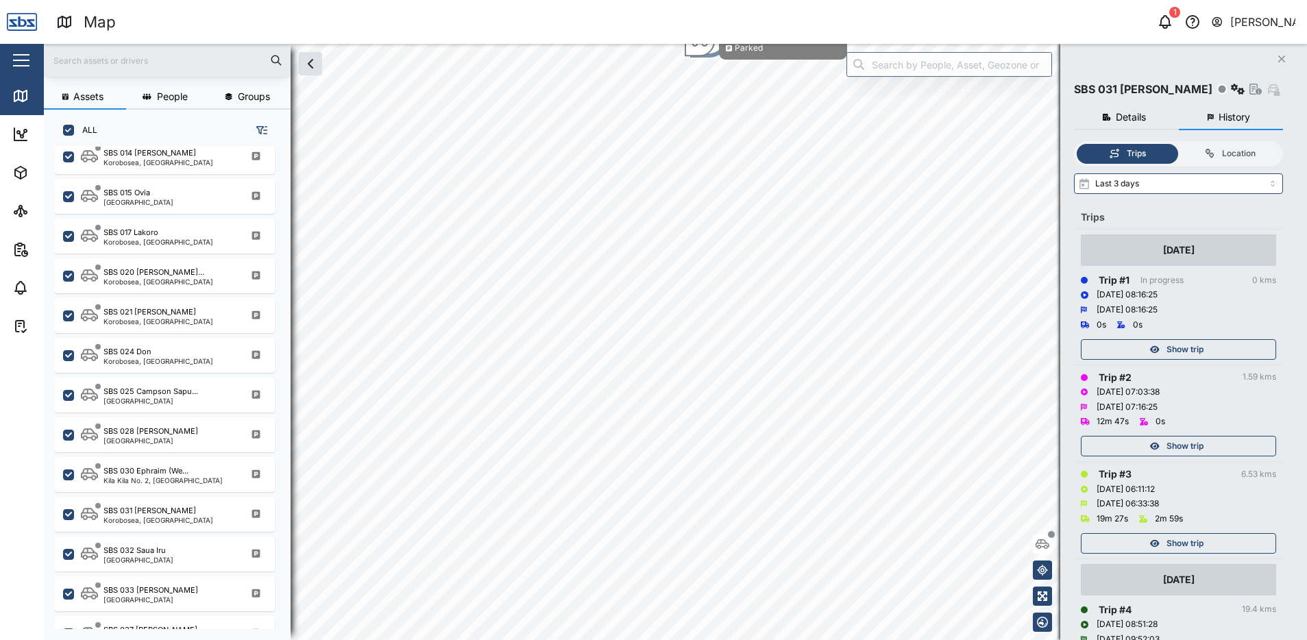
click at [1282, 60] on icon "button" at bounding box center [1281, 58] width 7 height 7
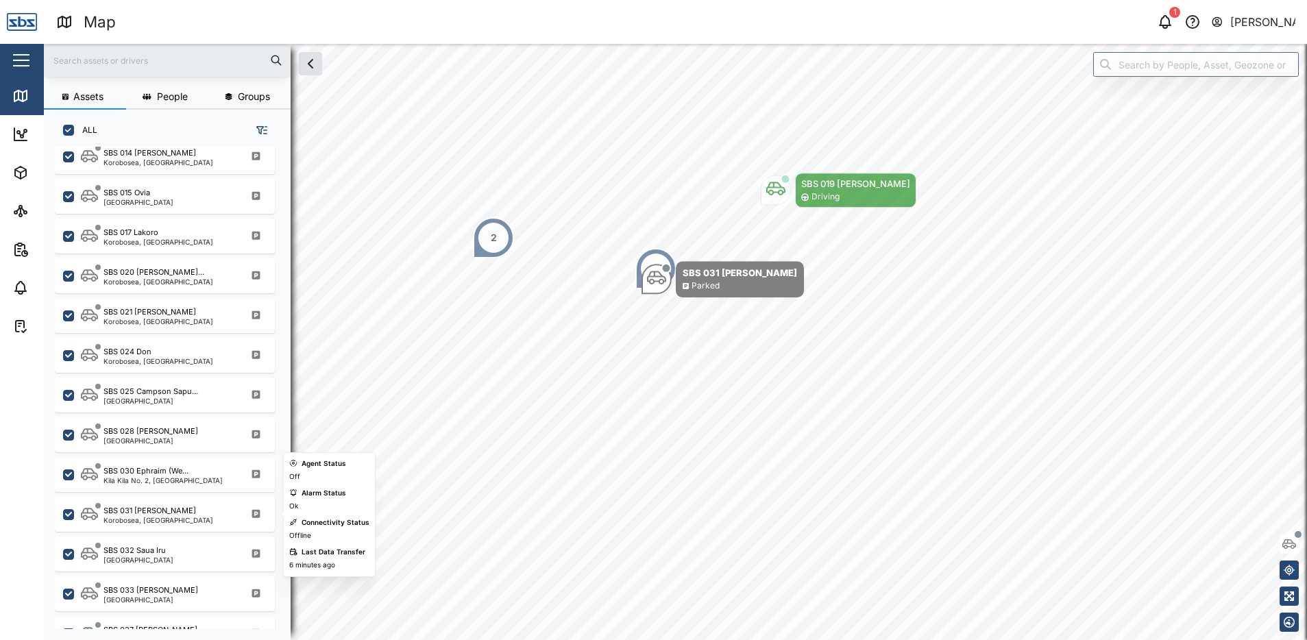
click at [165, 514] on div "SBS 031 [PERSON_NAME]" at bounding box center [158, 511] width 110 height 12
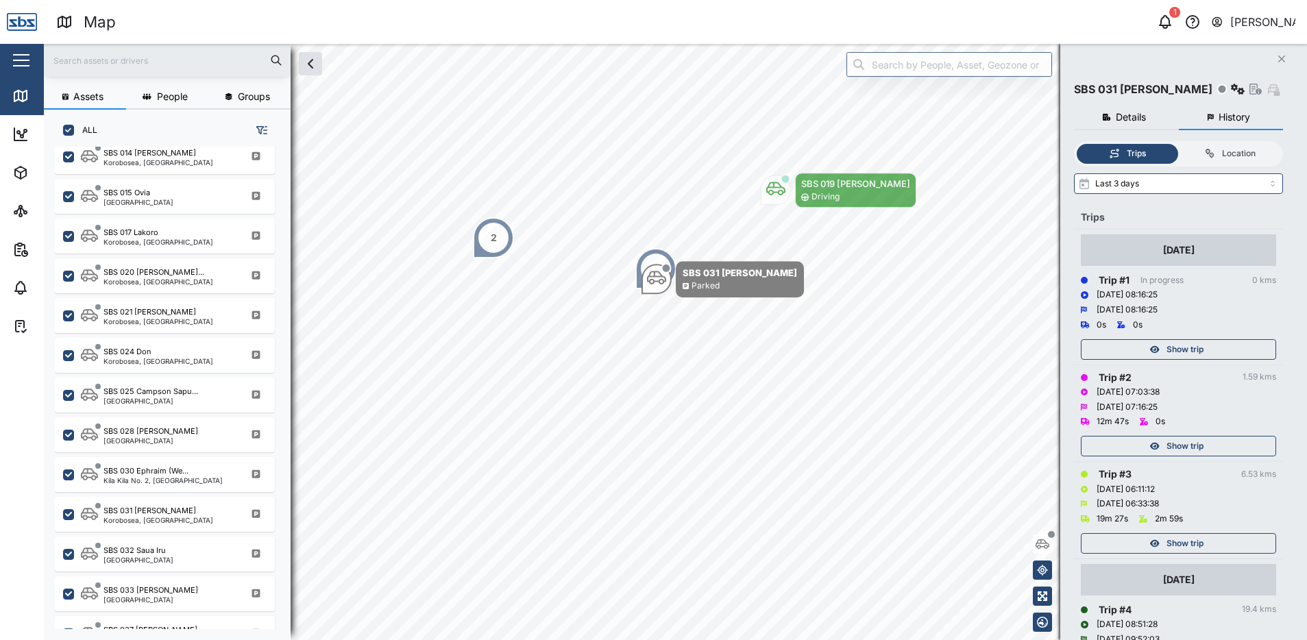
click at [1222, 150] on div "Location" at bounding box center [1239, 153] width 34 height 13
click at [1178, 144] on input "Location" at bounding box center [1178, 144] width 0 height 0
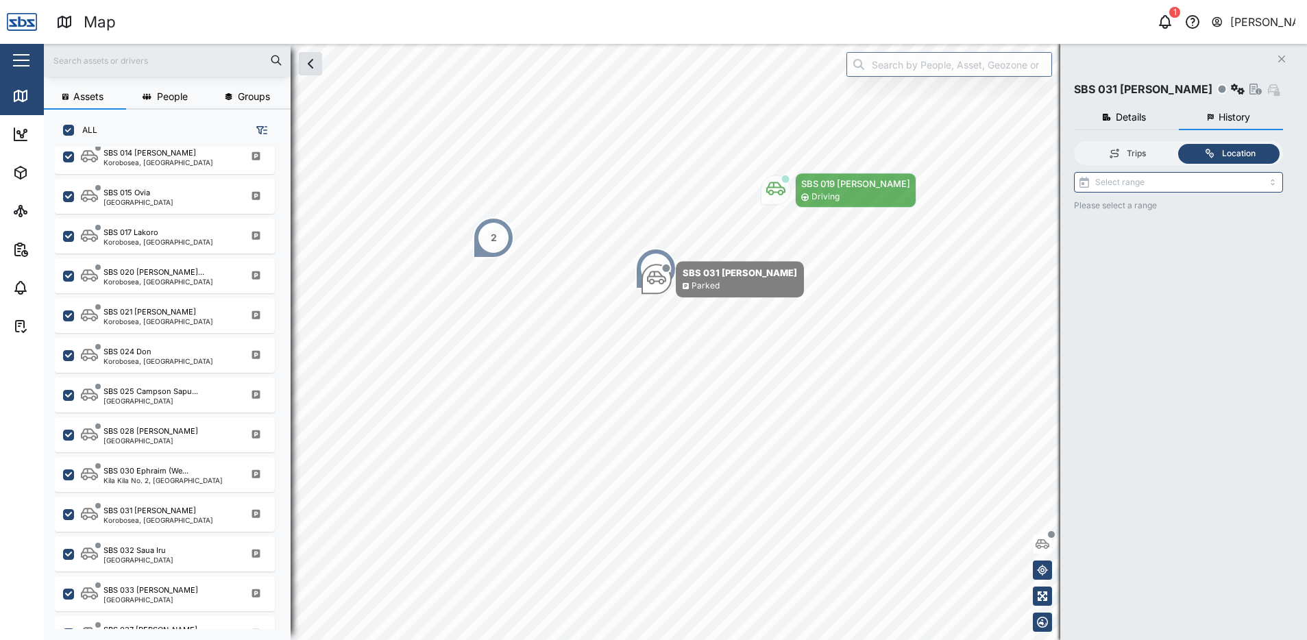
click at [1149, 156] on div "Trips" at bounding box center [1127, 153] width 88 height 13
click at [1076, 144] on input "Trips" at bounding box center [1076, 144] width 0 height 0
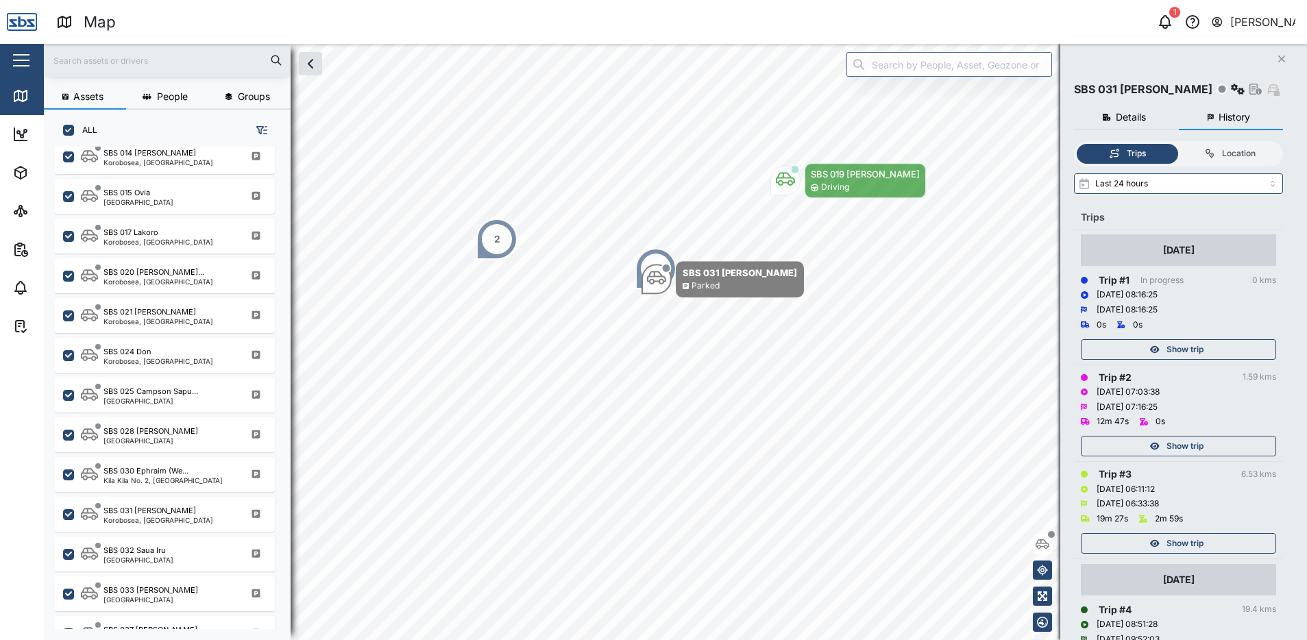
click at [1236, 150] on div "Location" at bounding box center [1239, 153] width 34 height 13
click at [1178, 144] on input "Location" at bounding box center [1178, 144] width 0 height 0
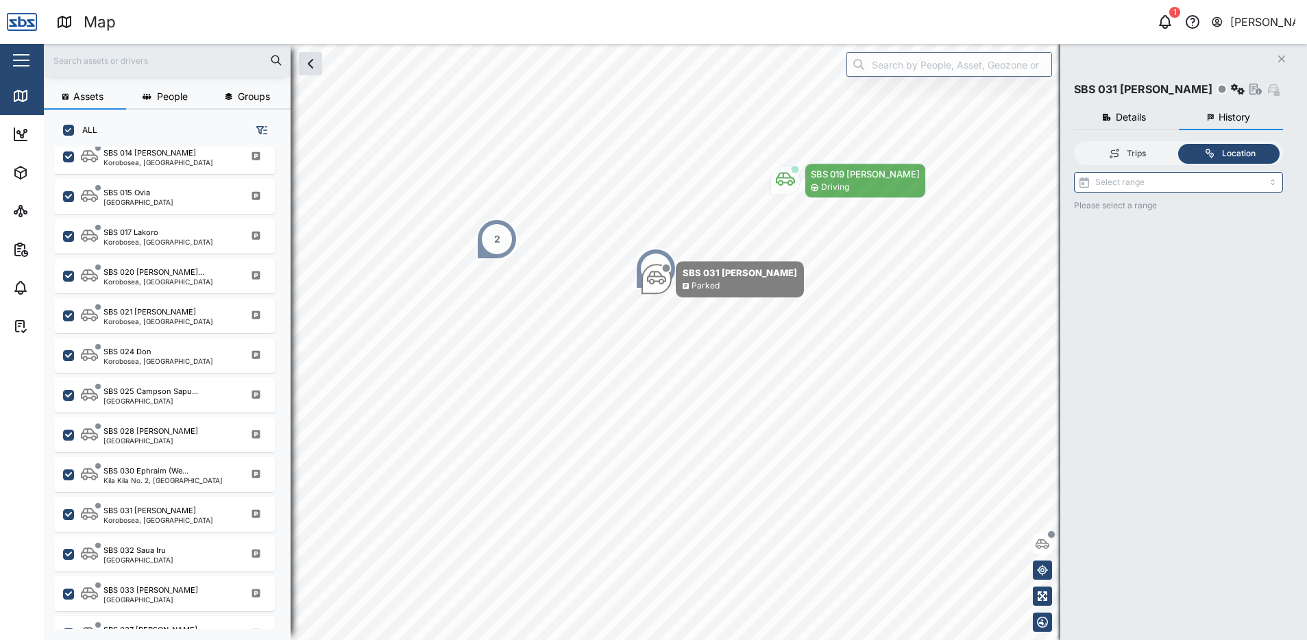
click at [1278, 57] on icon "Close" at bounding box center [1281, 58] width 8 height 11
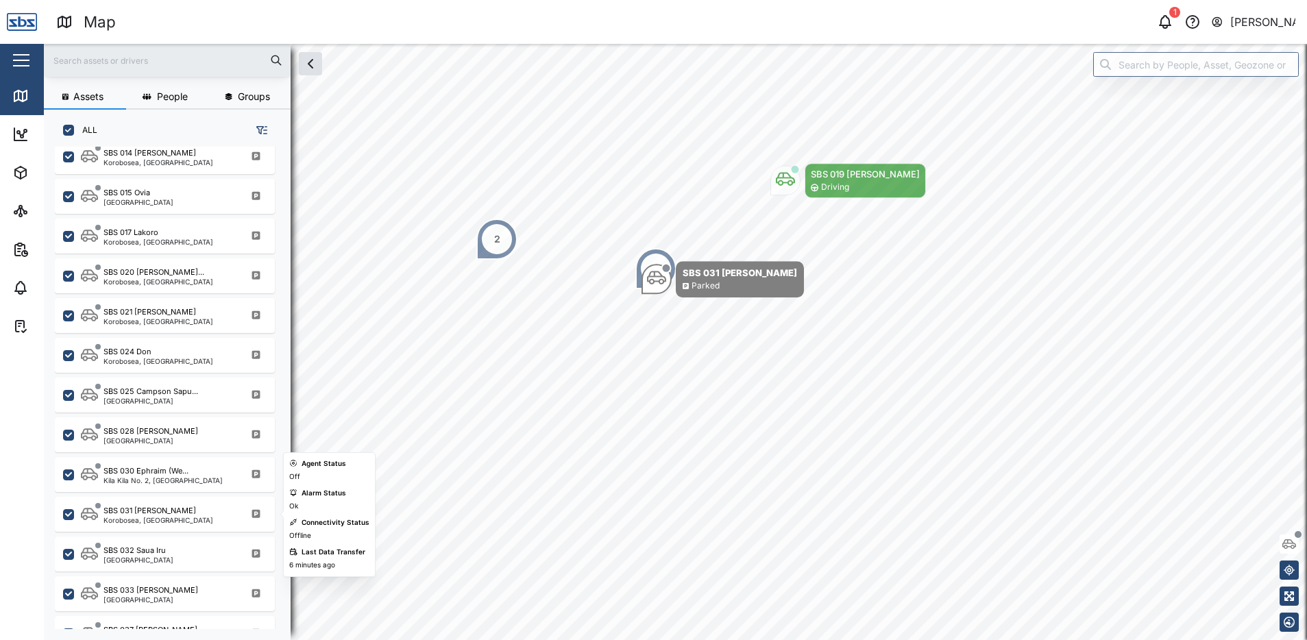
click at [144, 515] on div "SBS 031 [PERSON_NAME]" at bounding box center [149, 511] width 92 height 12
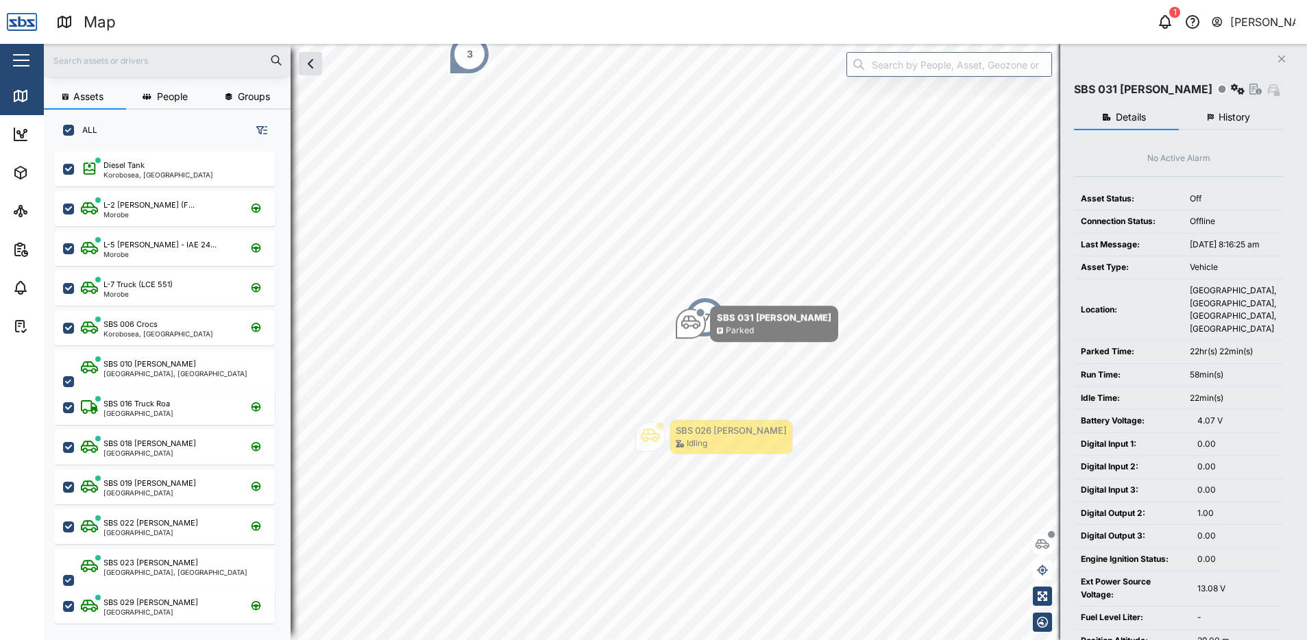
click at [1233, 113] on span "History" at bounding box center [1234, 117] width 32 height 10
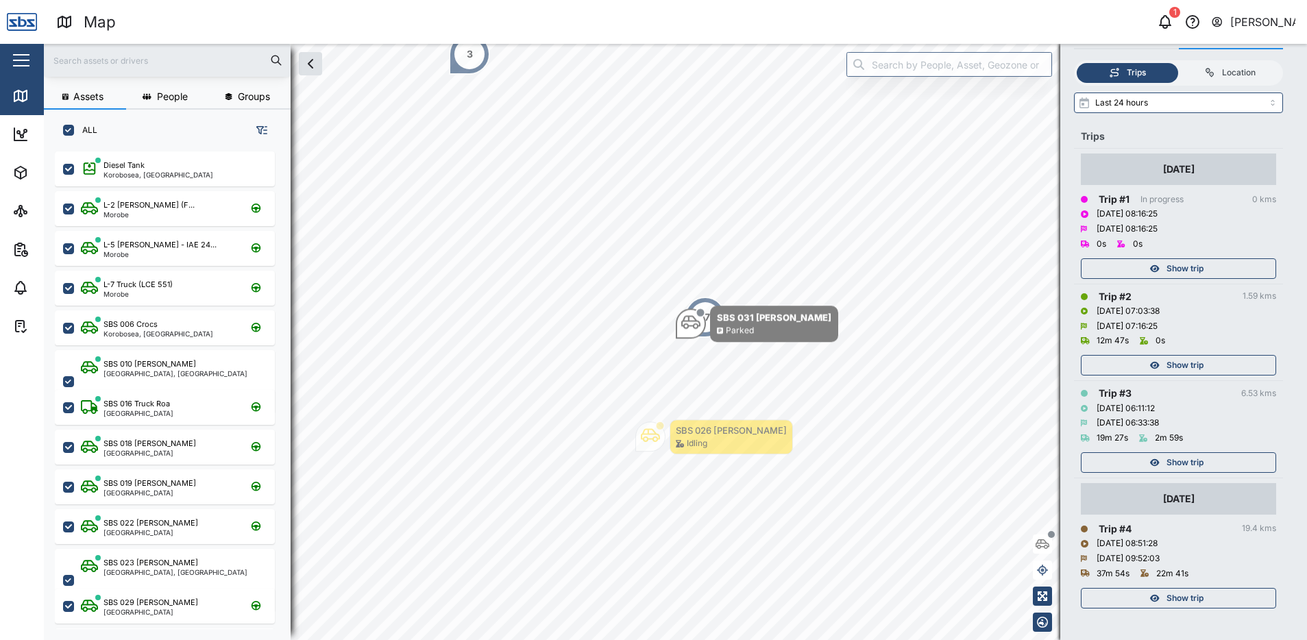
scroll to position [82, 0]
click at [1237, 601] on div "Show trip" at bounding box center [1176, 597] width 178 height 19
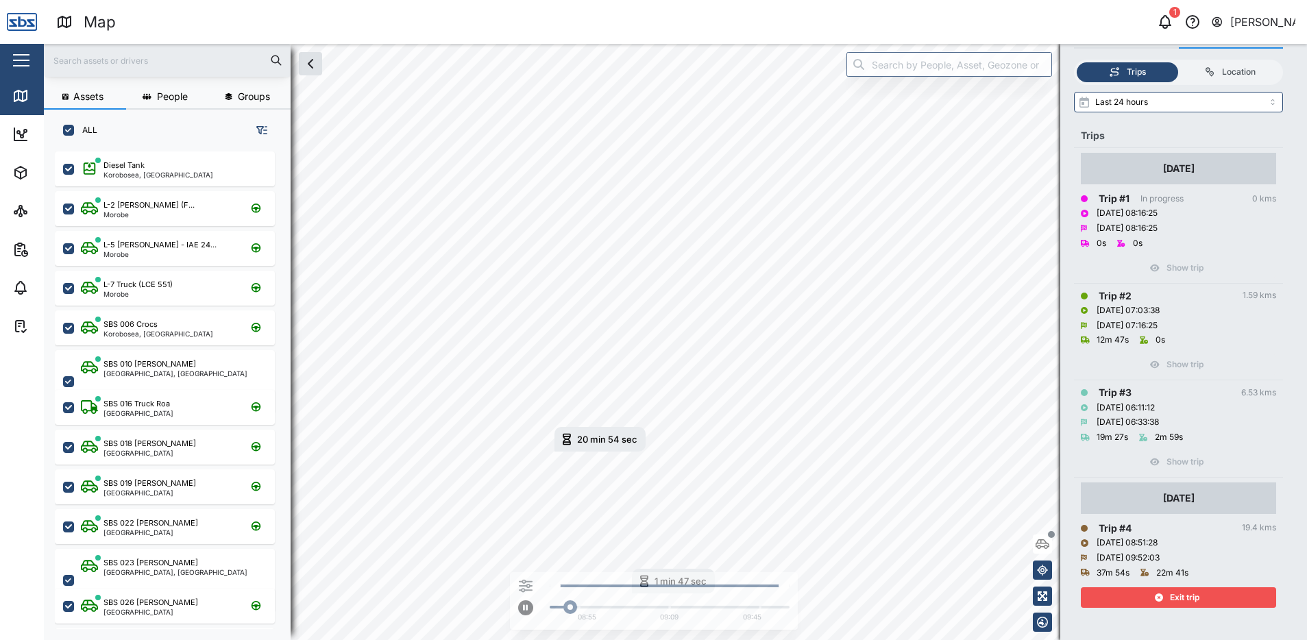
click at [1237, 599] on div "Exit trip" at bounding box center [1176, 597] width 178 height 19
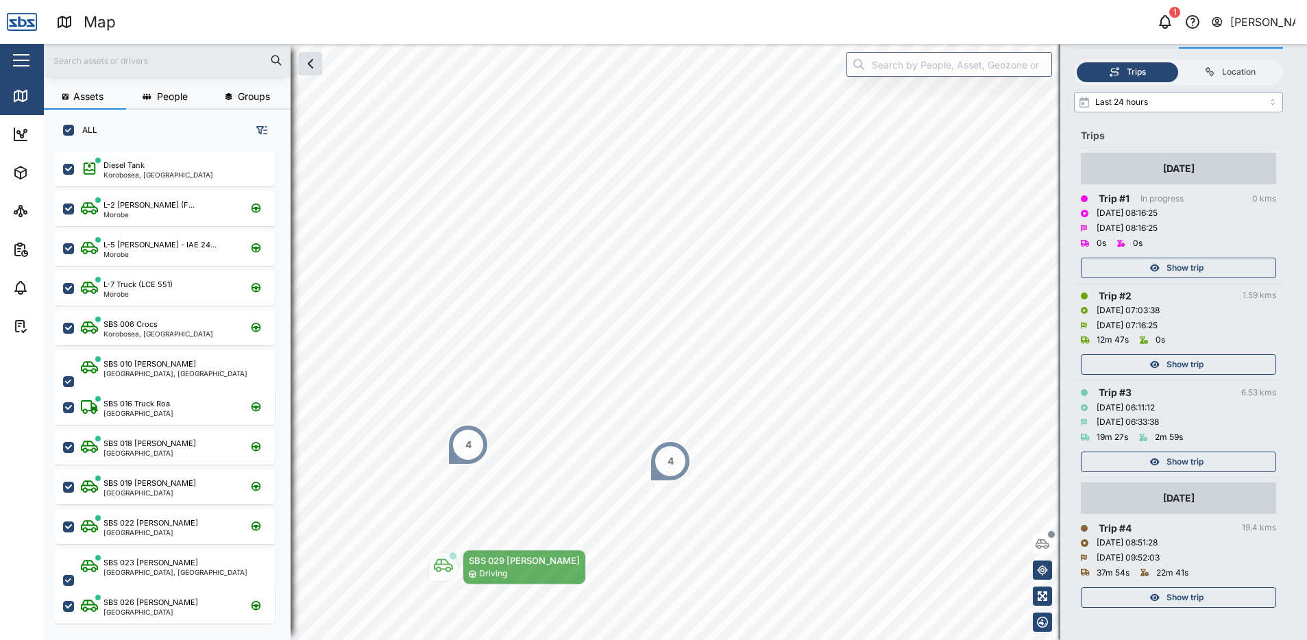
click at [1273, 98] on input "Last 24 hours" at bounding box center [1178, 102] width 209 height 21
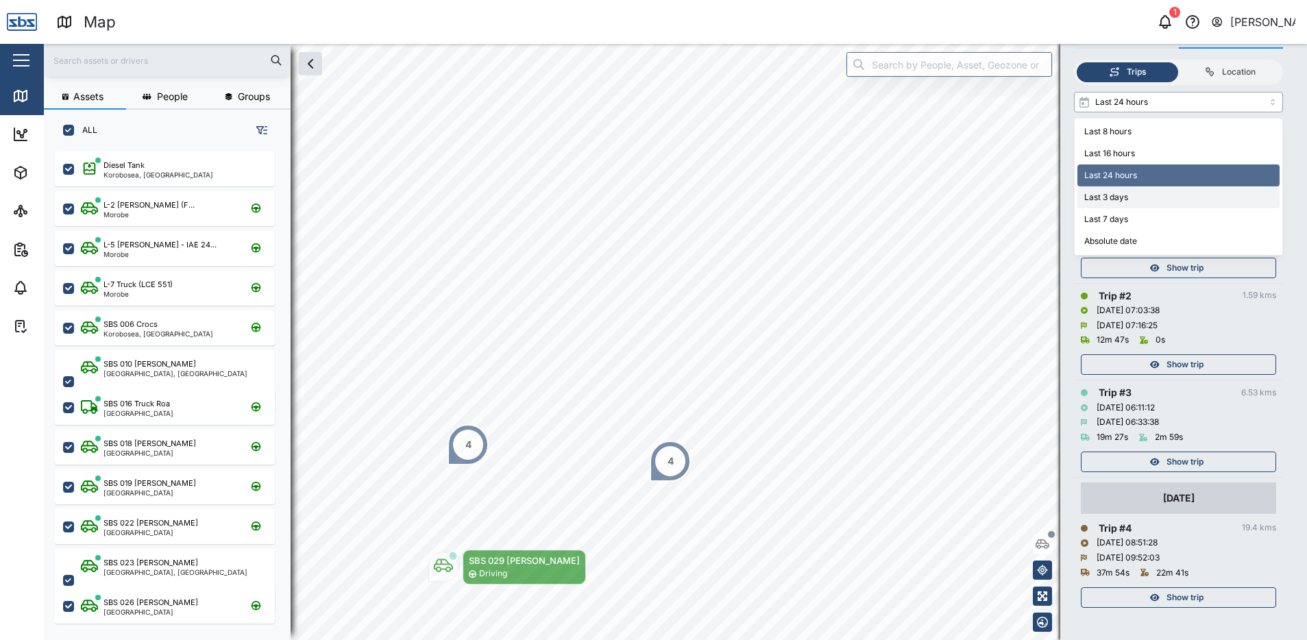
type input "Last 3 days"
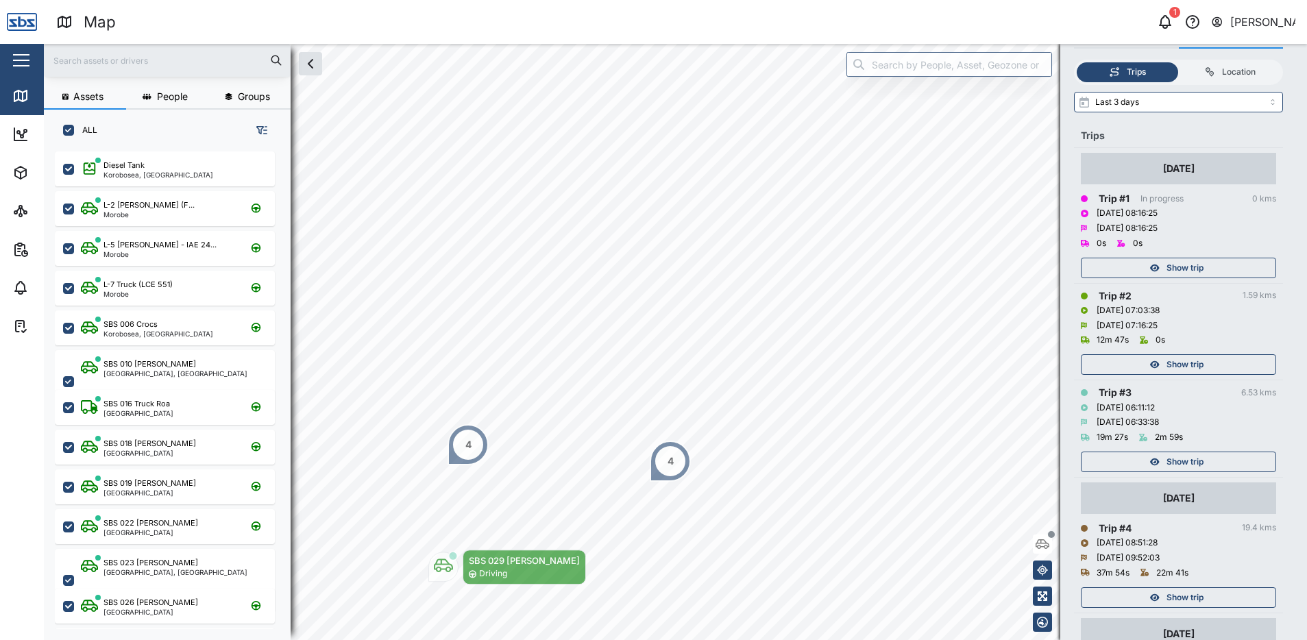
click at [1210, 461] on div "Show trip" at bounding box center [1176, 461] width 178 height 19
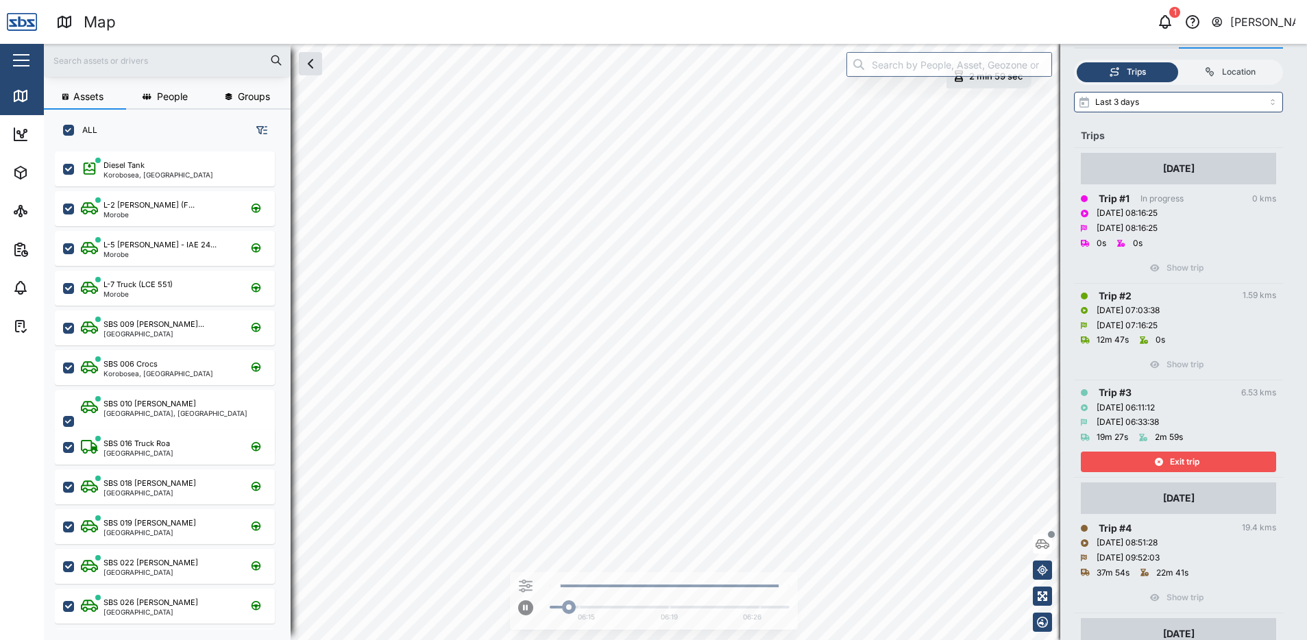
click at [1210, 461] on div "Exit trip" at bounding box center [1176, 461] width 178 height 19
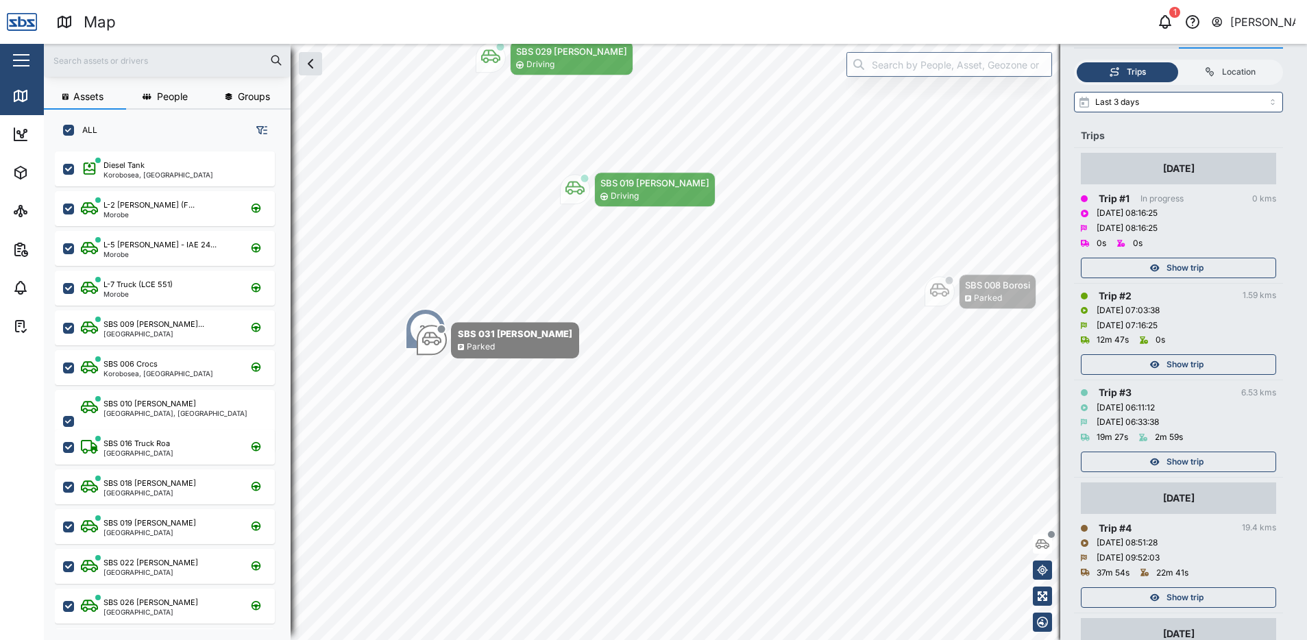
click at [1201, 367] on span "Show trip" at bounding box center [1184, 364] width 37 height 19
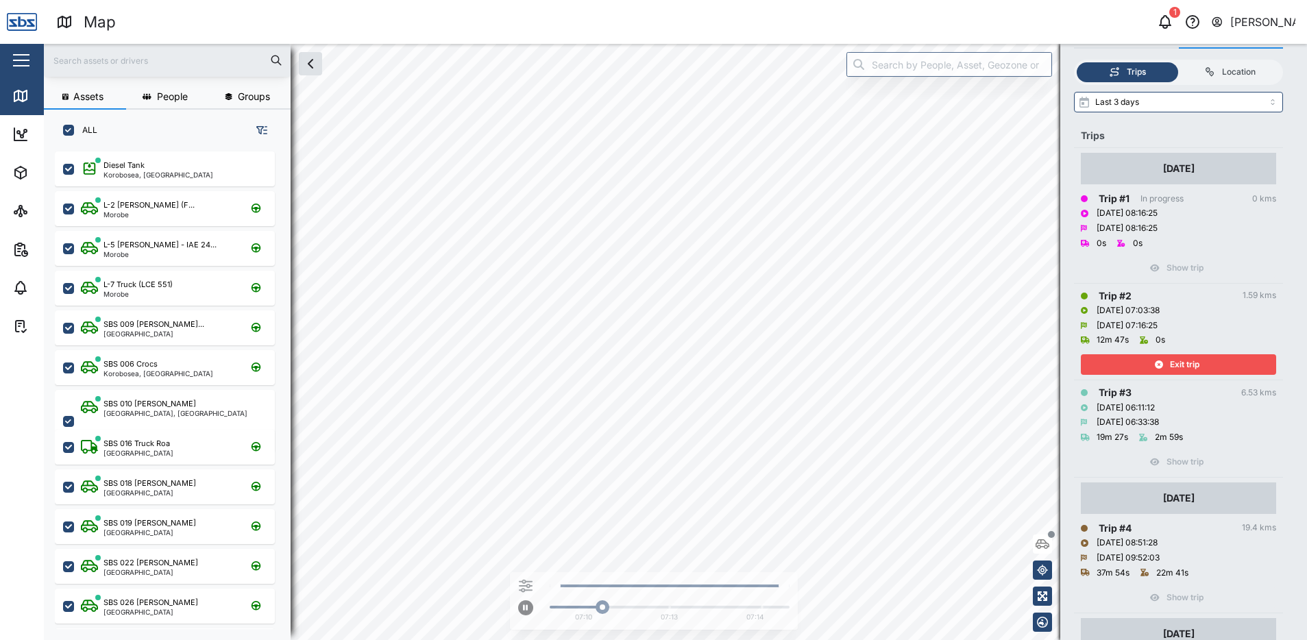
click at [1201, 367] on div "Exit trip" at bounding box center [1176, 364] width 178 height 19
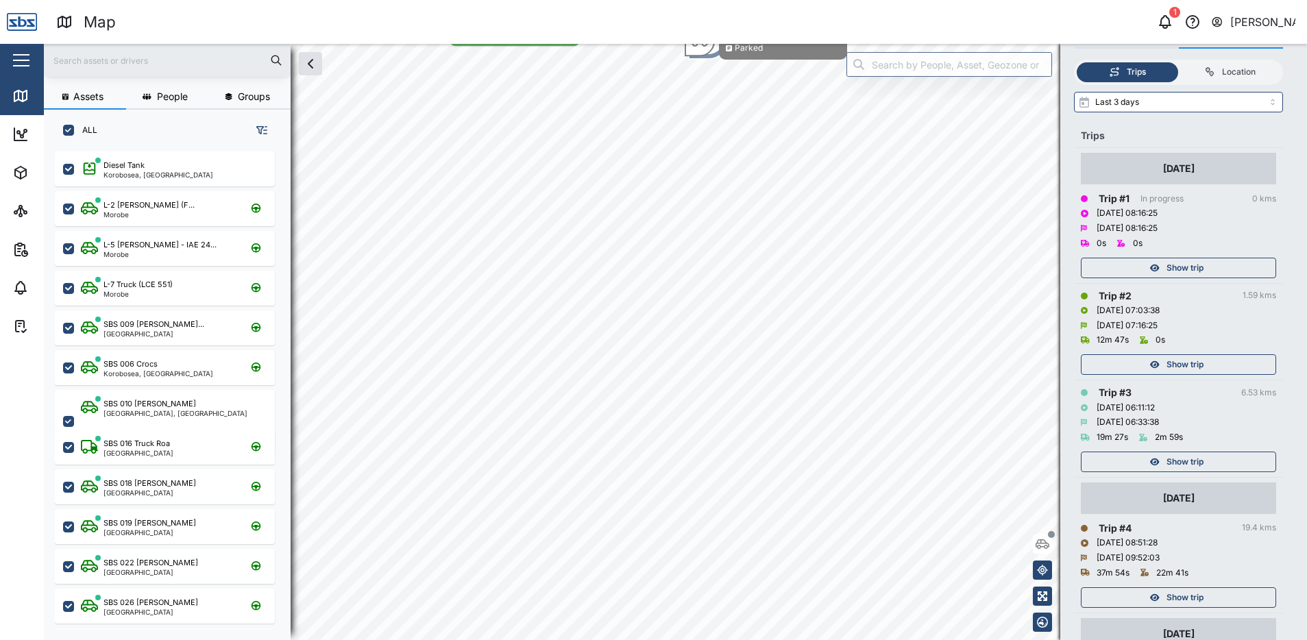
click at [1196, 269] on span "Show trip" at bounding box center [1184, 267] width 37 height 19
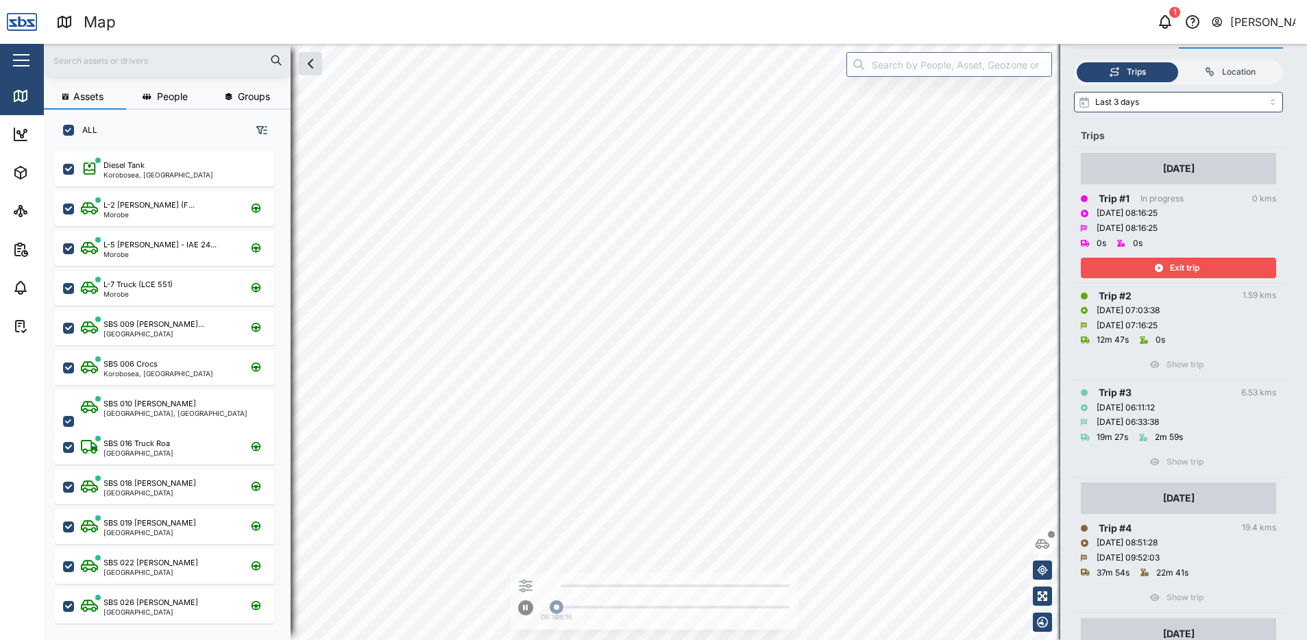
click at [1196, 269] on span "Exit trip" at bounding box center [1184, 267] width 29 height 19
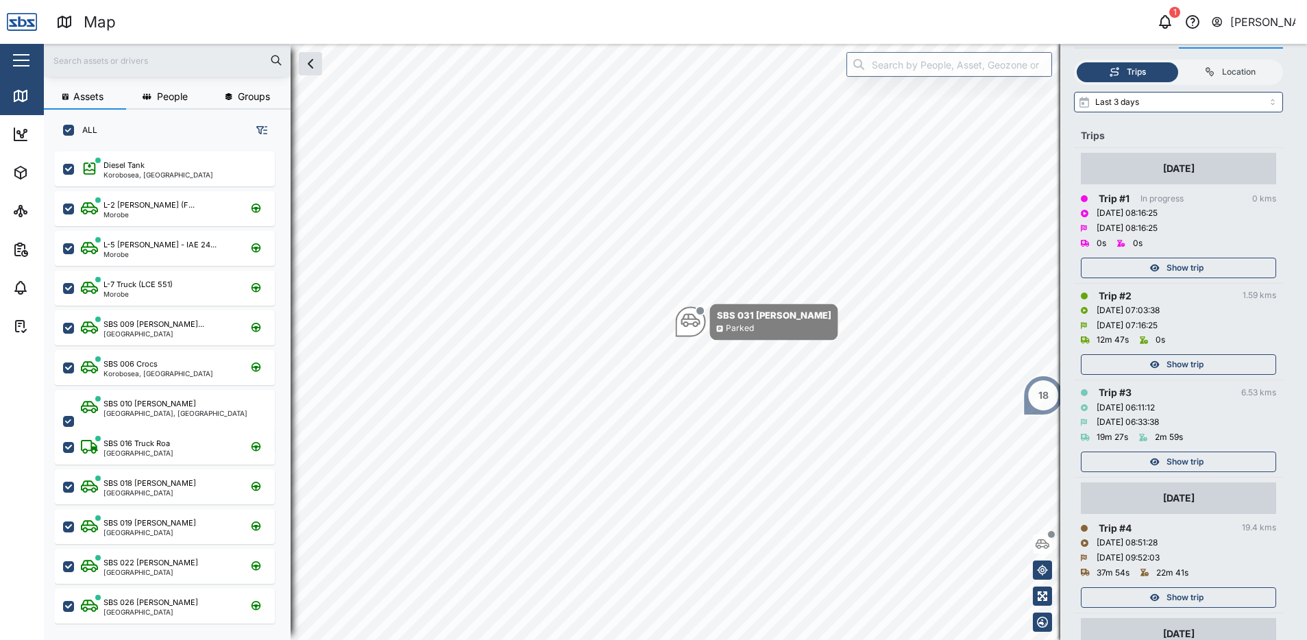
scroll to position [424, 0]
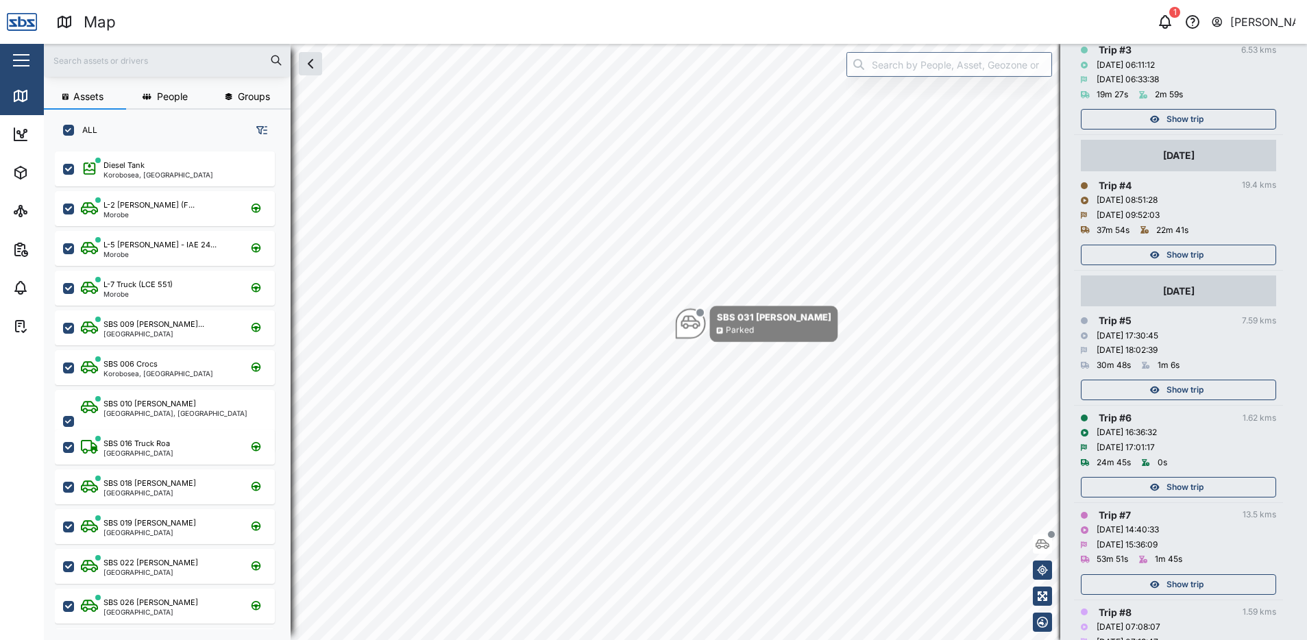
click at [1201, 383] on span "Show trip" at bounding box center [1184, 389] width 37 height 19
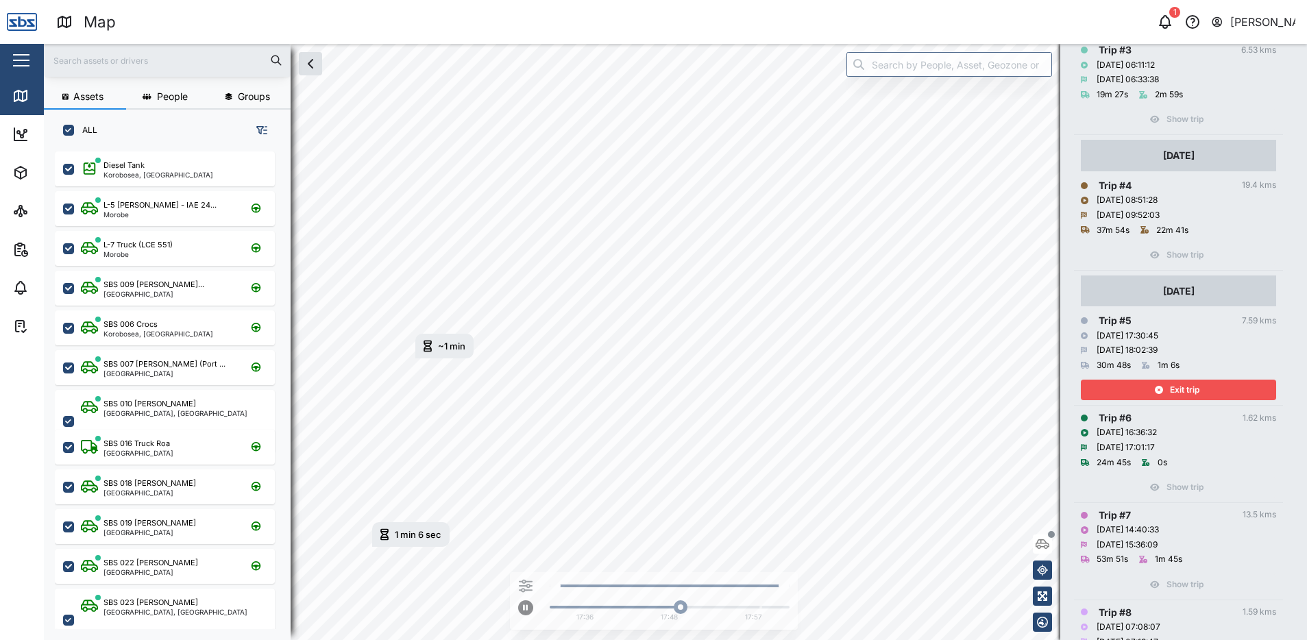
click at [1201, 387] on div "Exit trip" at bounding box center [1176, 389] width 178 height 19
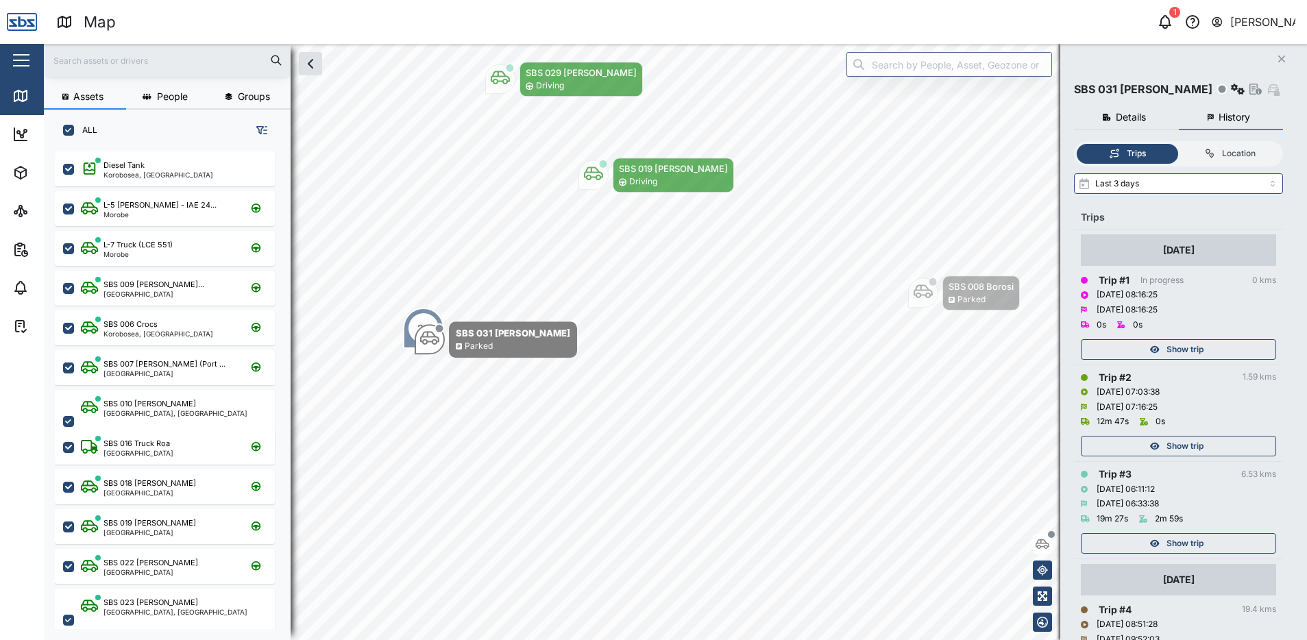
click at [1285, 61] on icon "Close" at bounding box center [1281, 58] width 8 height 11
